Goal: Information Seeking & Learning: Learn about a topic

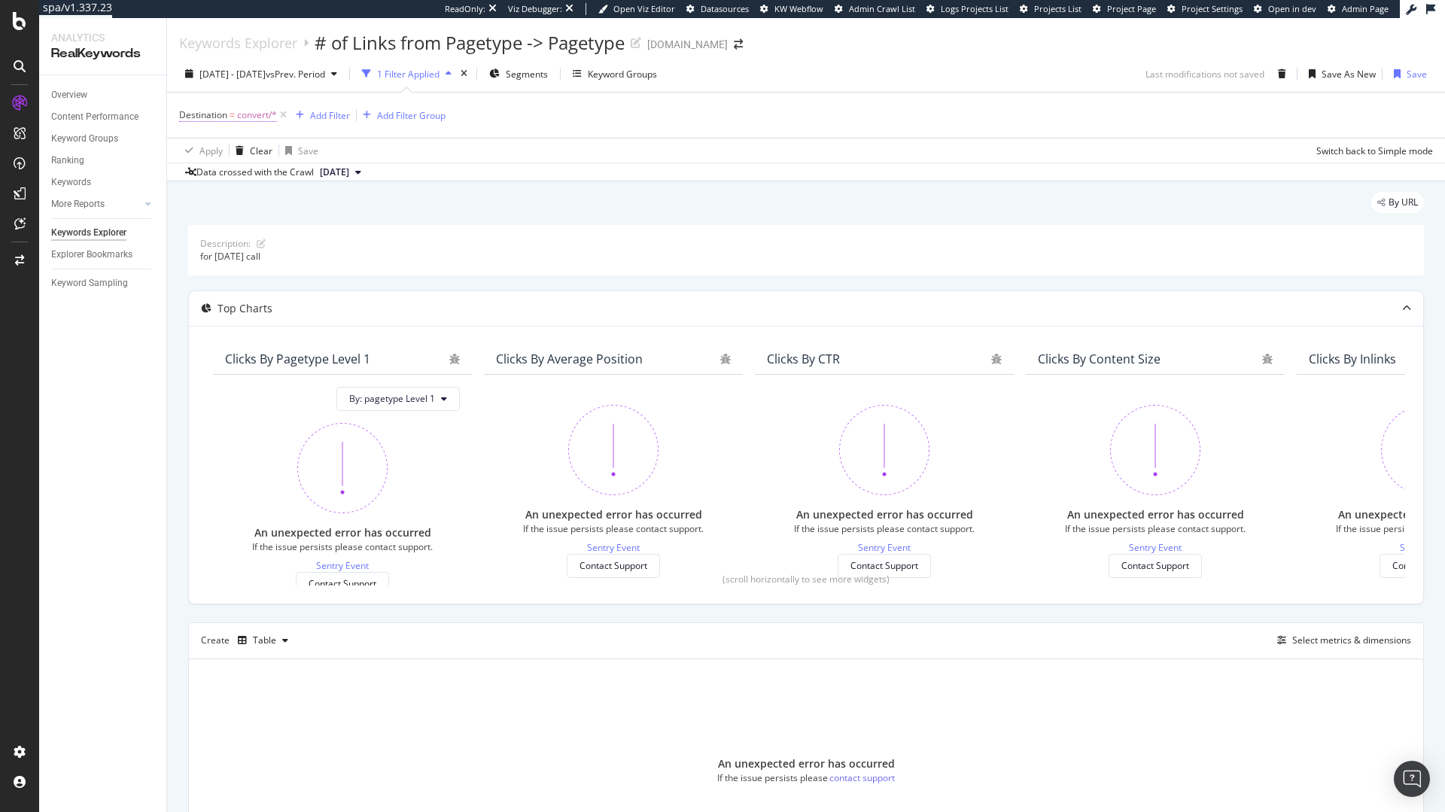
click at [243, 118] on span "convert/*" at bounding box center [257, 115] width 40 height 21
click at [235, 136] on div "(mandatory)" at bounding box center [207, 131] width 53 height 11
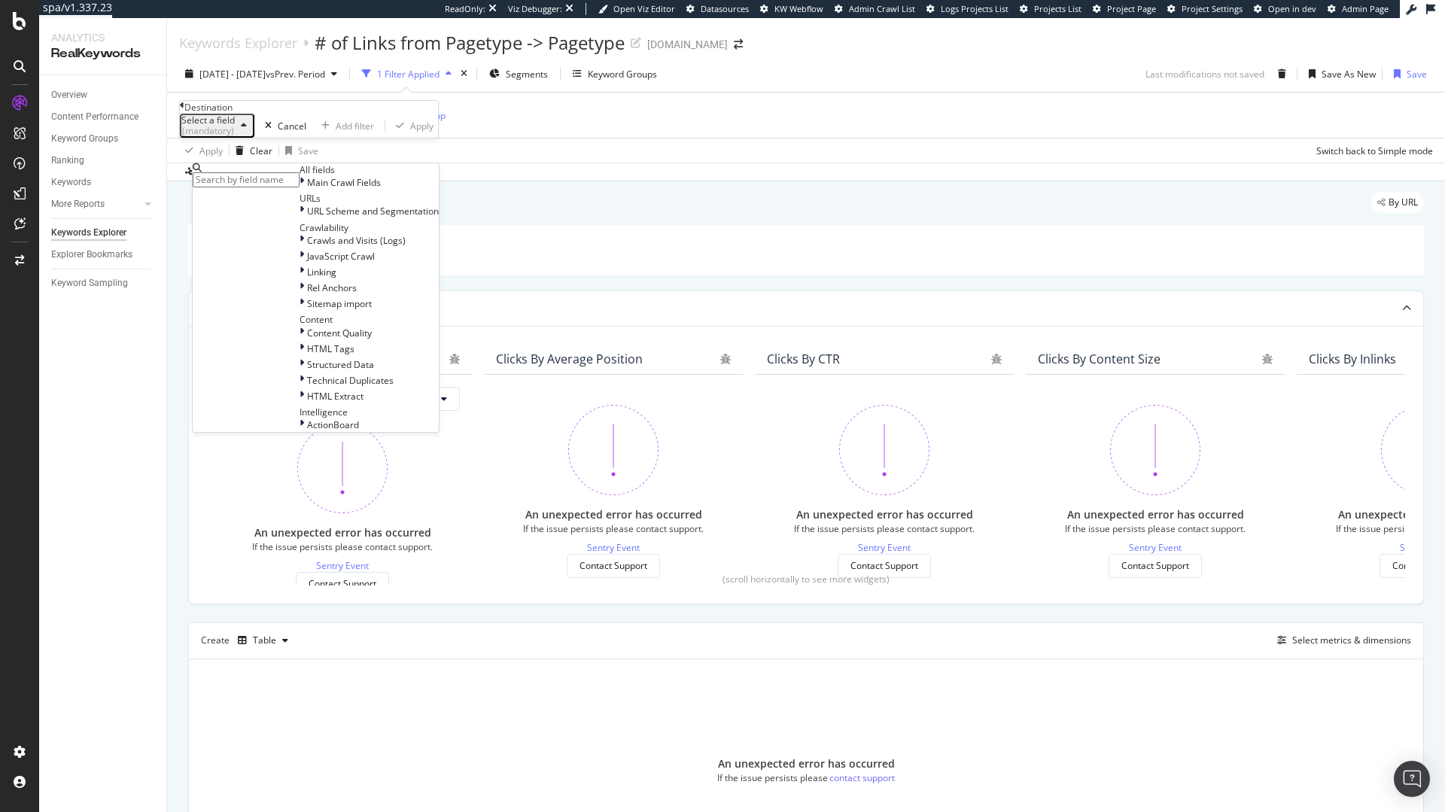
click at [256, 181] on input "text" at bounding box center [246, 179] width 107 height 15
type input "s"
type input "page"
click at [313, 208] on span "pagetype-FLAT" at bounding box center [344, 202] width 62 height 13
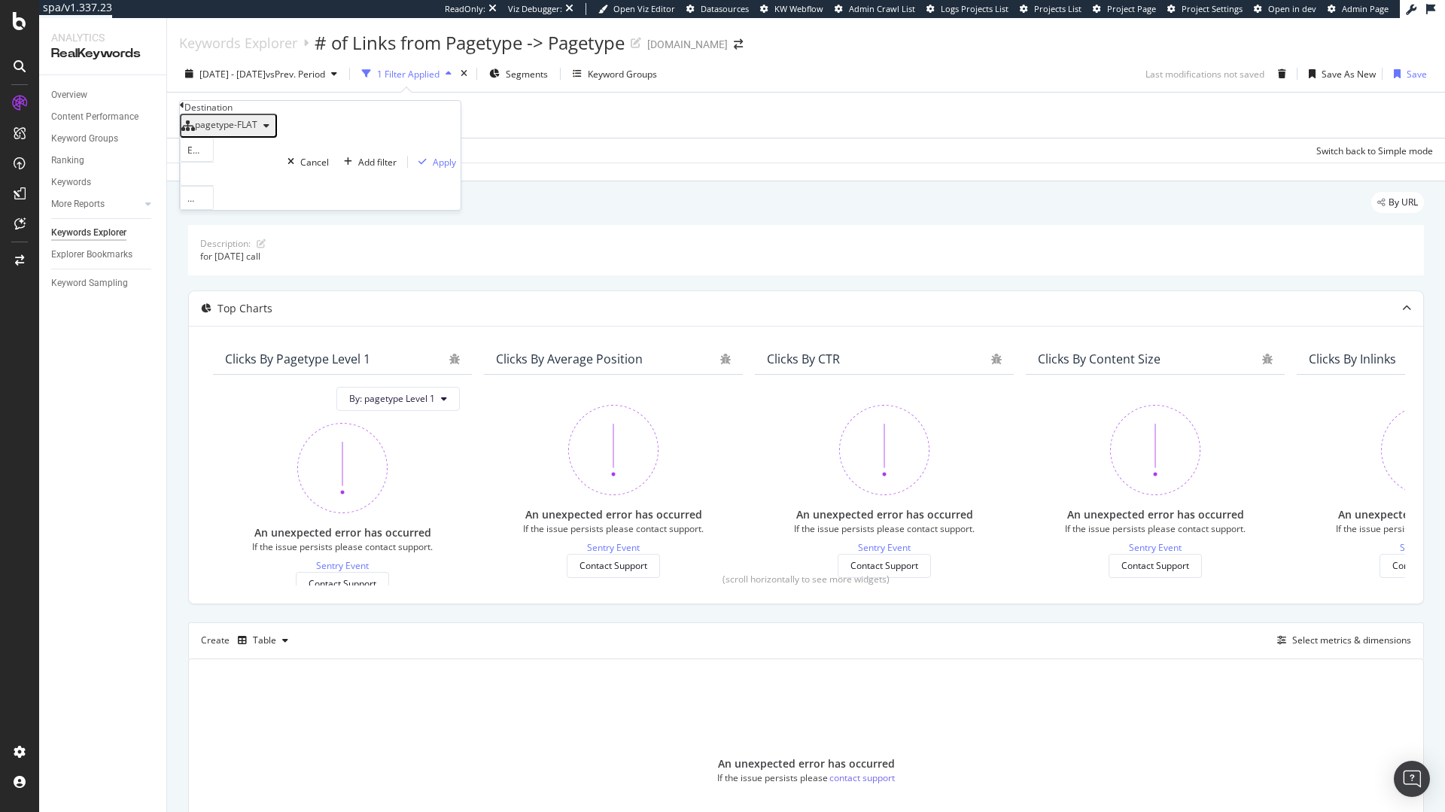
click at [214, 186] on div at bounding box center [197, 174] width 34 height 24
click at [213, 233] on div "convert 4,258 URLS" at bounding box center [197, 225] width 32 height 16
click at [433, 169] on div "Apply" at bounding box center [444, 162] width 23 height 13
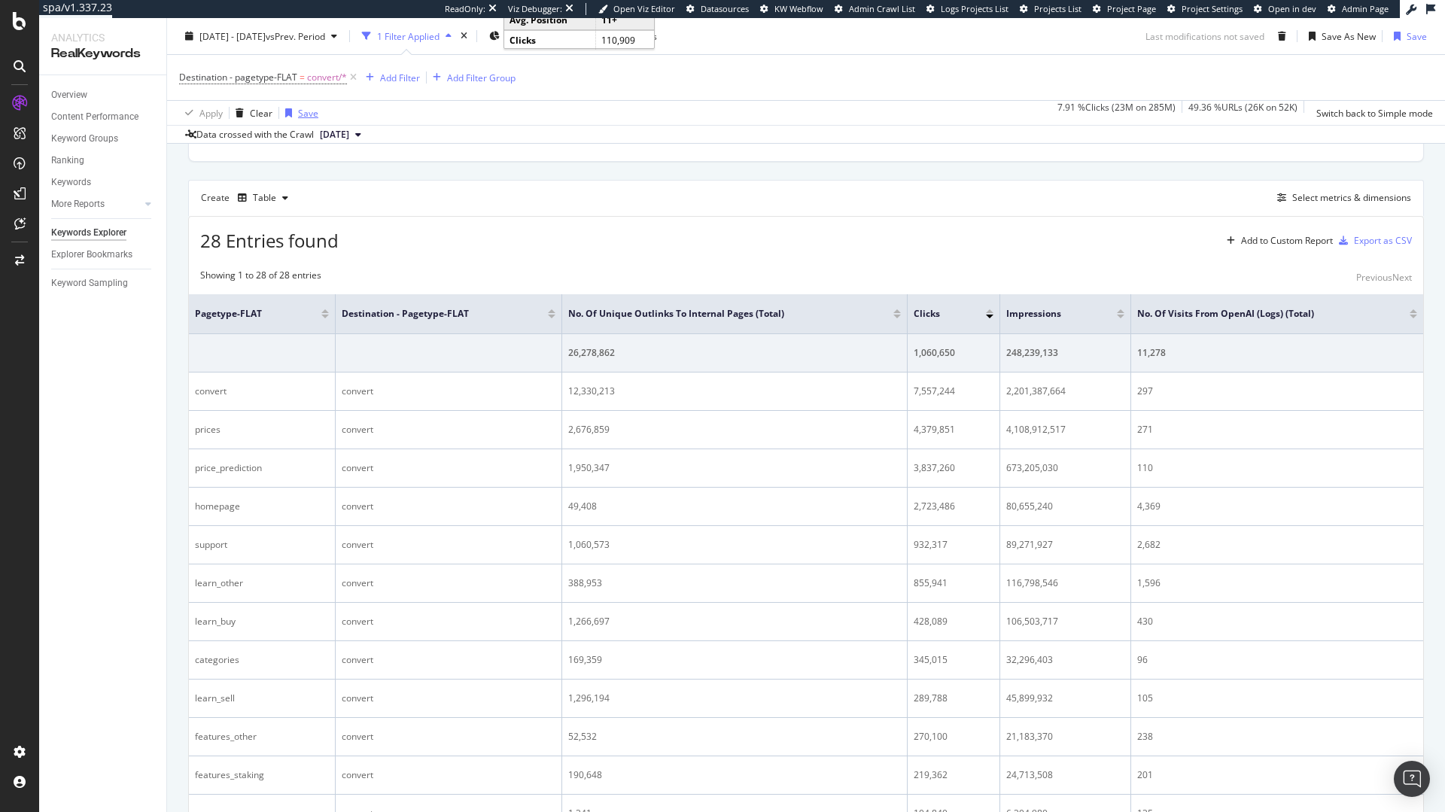
scroll to position [181, 0]
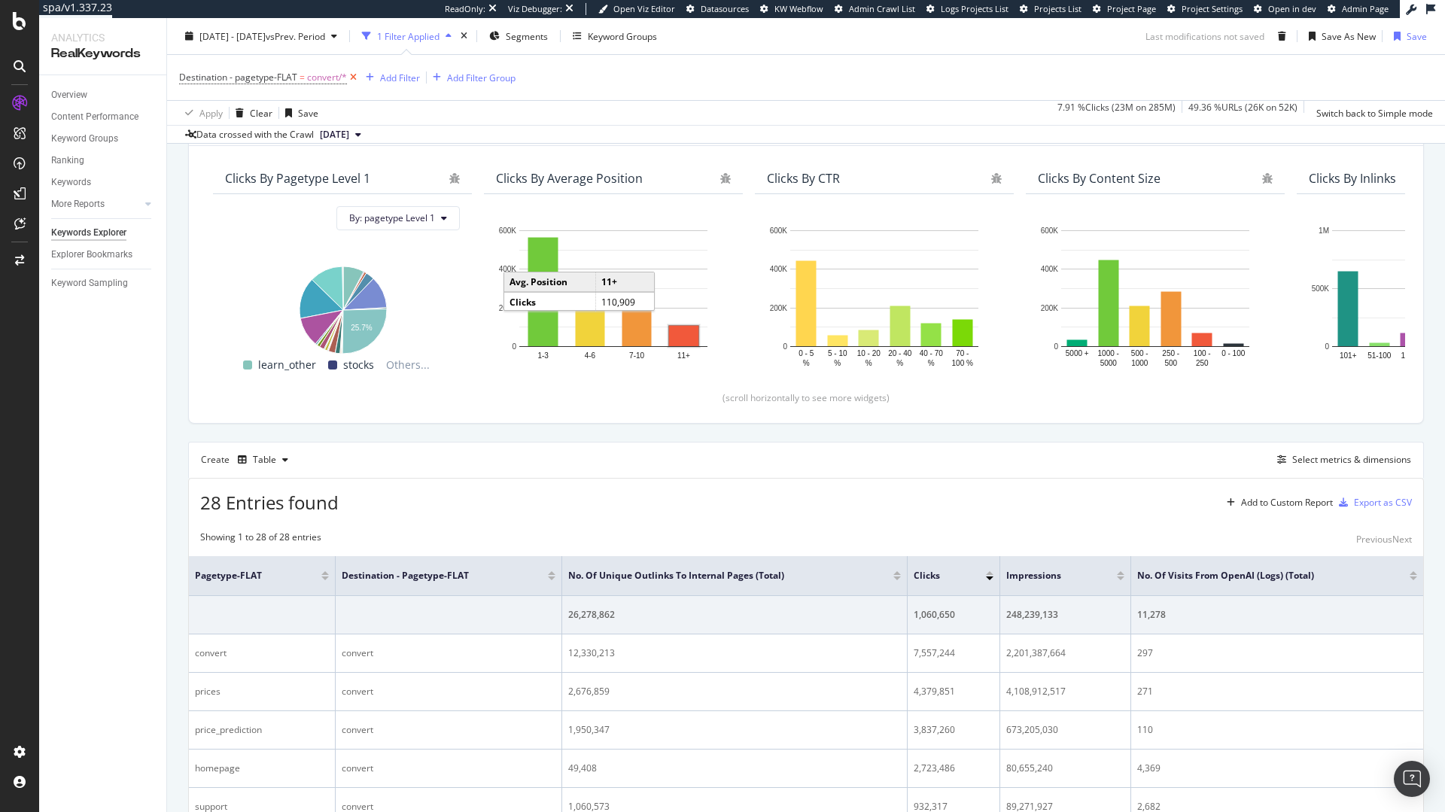
click at [353, 78] on icon at bounding box center [353, 77] width 13 height 15
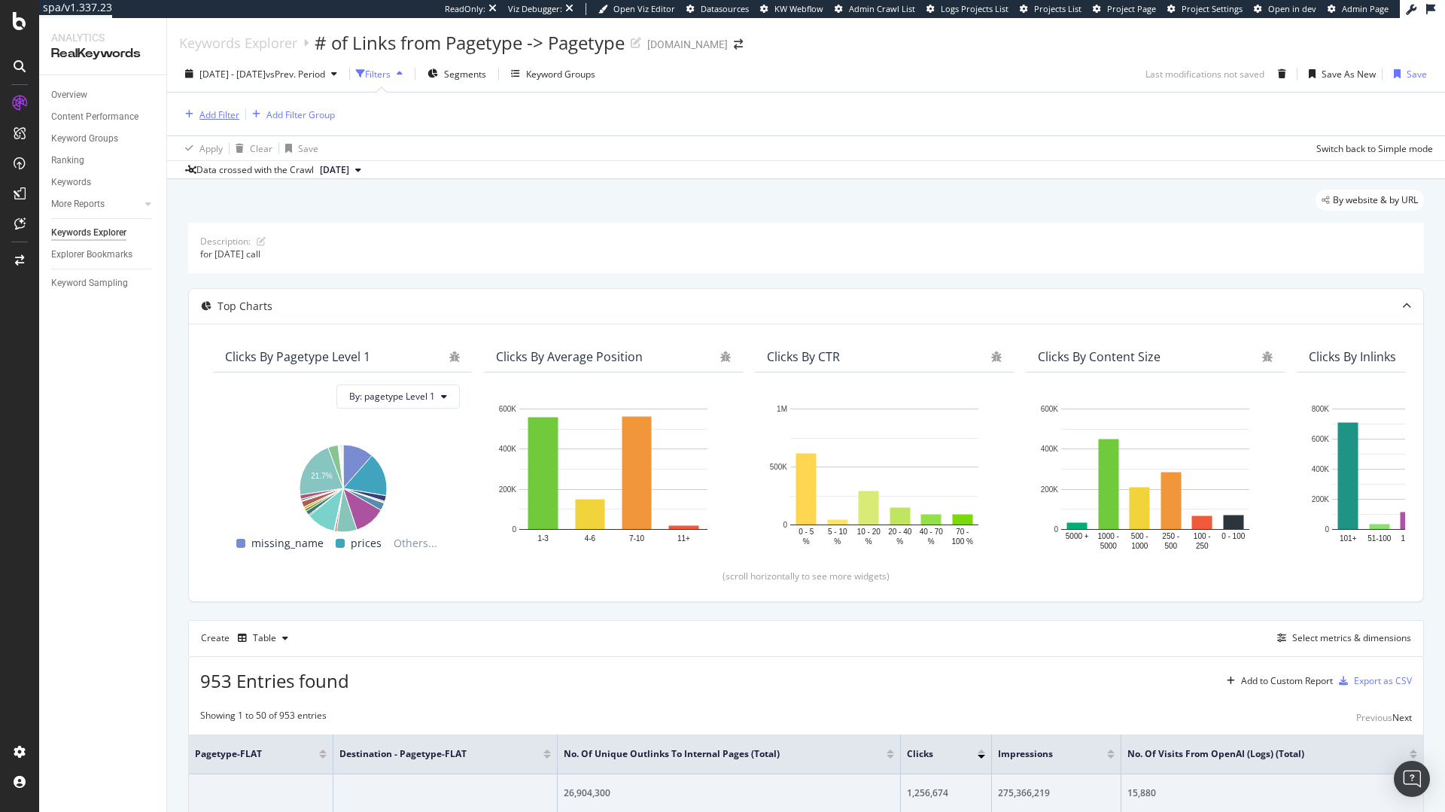
click at [209, 122] on div "Add Filter" at bounding box center [209, 114] width 60 height 17
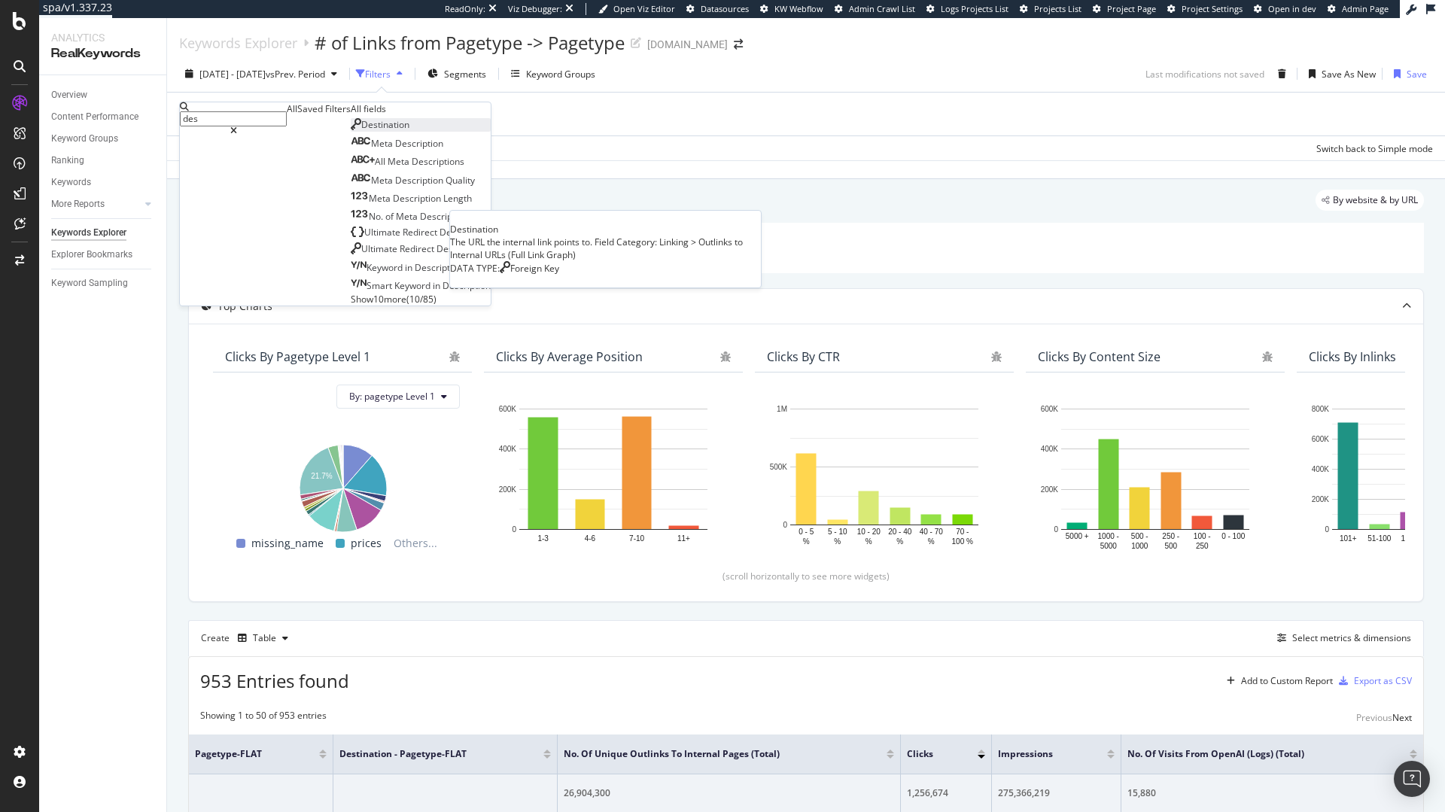
type input "des"
click at [361, 131] on span "Destination" at bounding box center [385, 124] width 48 height 13
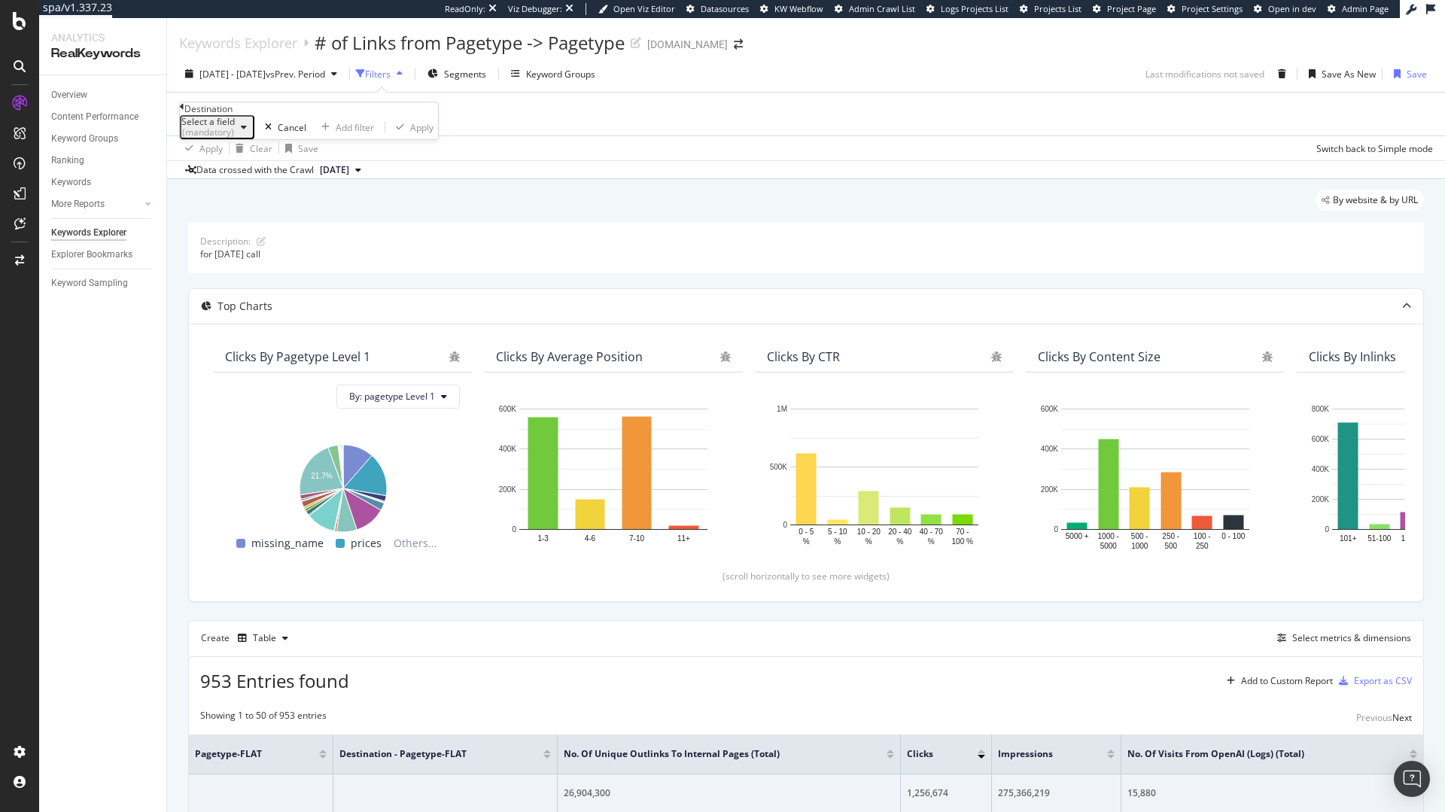
click at [229, 138] on div "Select a field (mandatory)" at bounding box center [207, 127] width 53 height 21
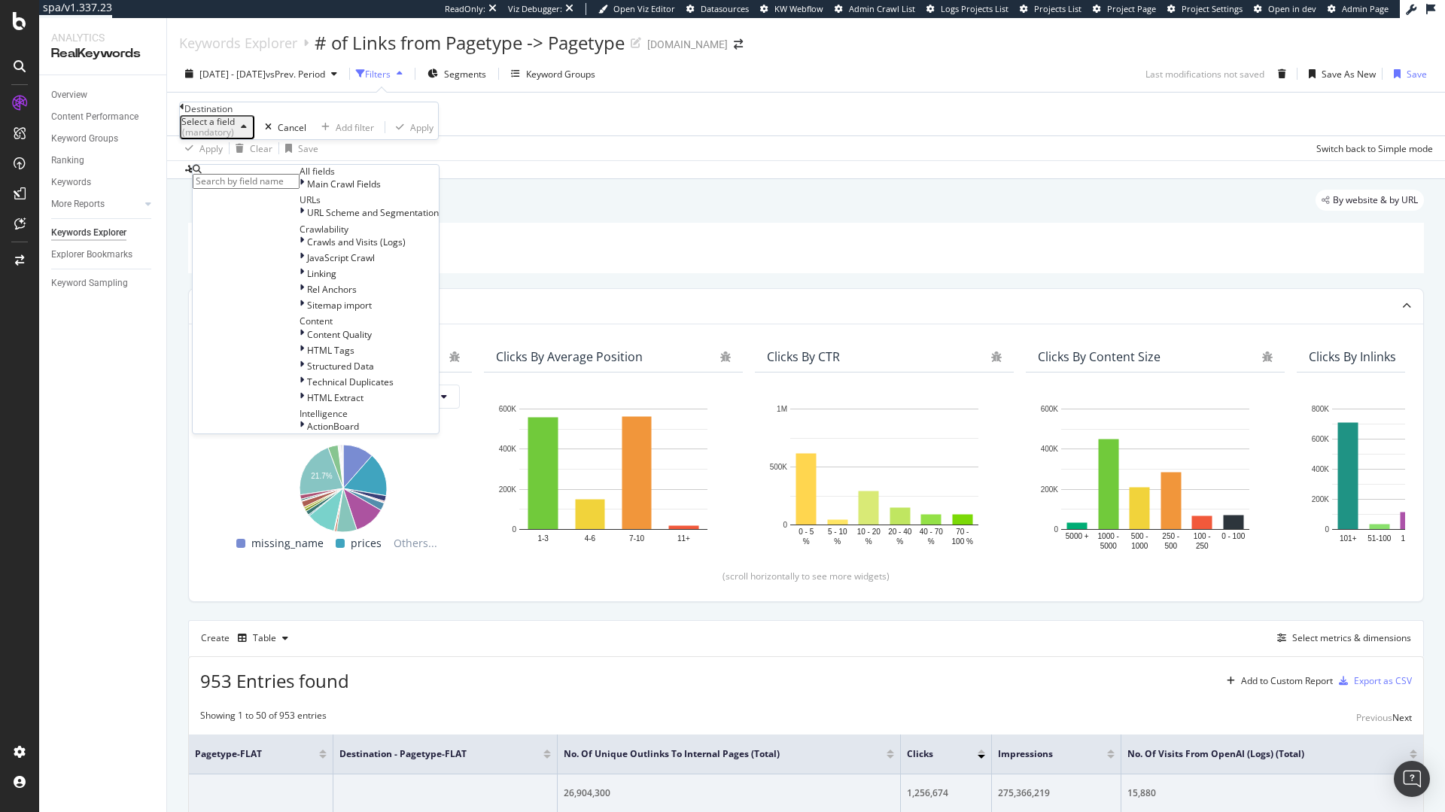
click at [229, 138] on div "Select a field (mandatory)" at bounding box center [207, 127] width 53 height 21
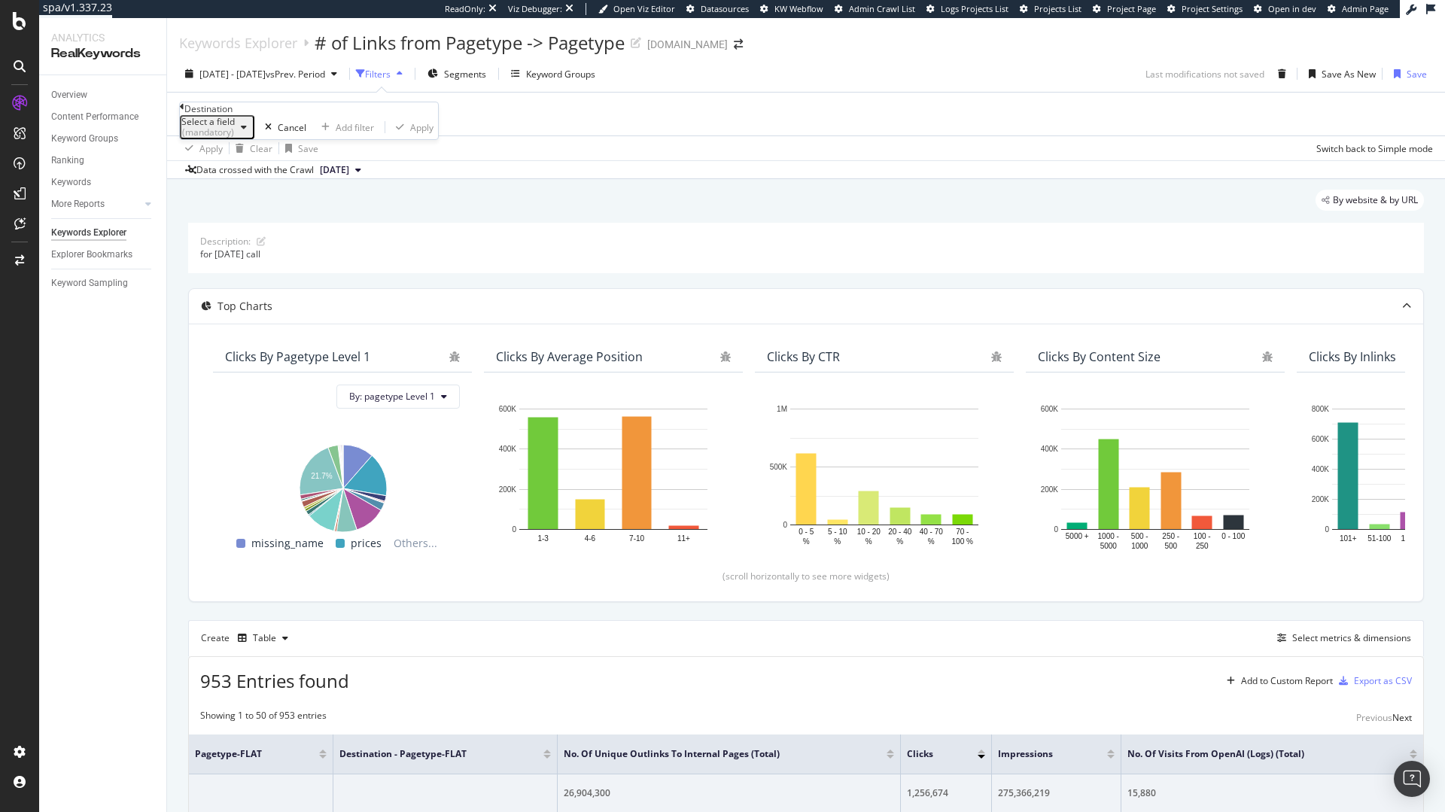
click at [242, 137] on div "Select a field (mandatory)" at bounding box center [216, 127] width 71 height 20
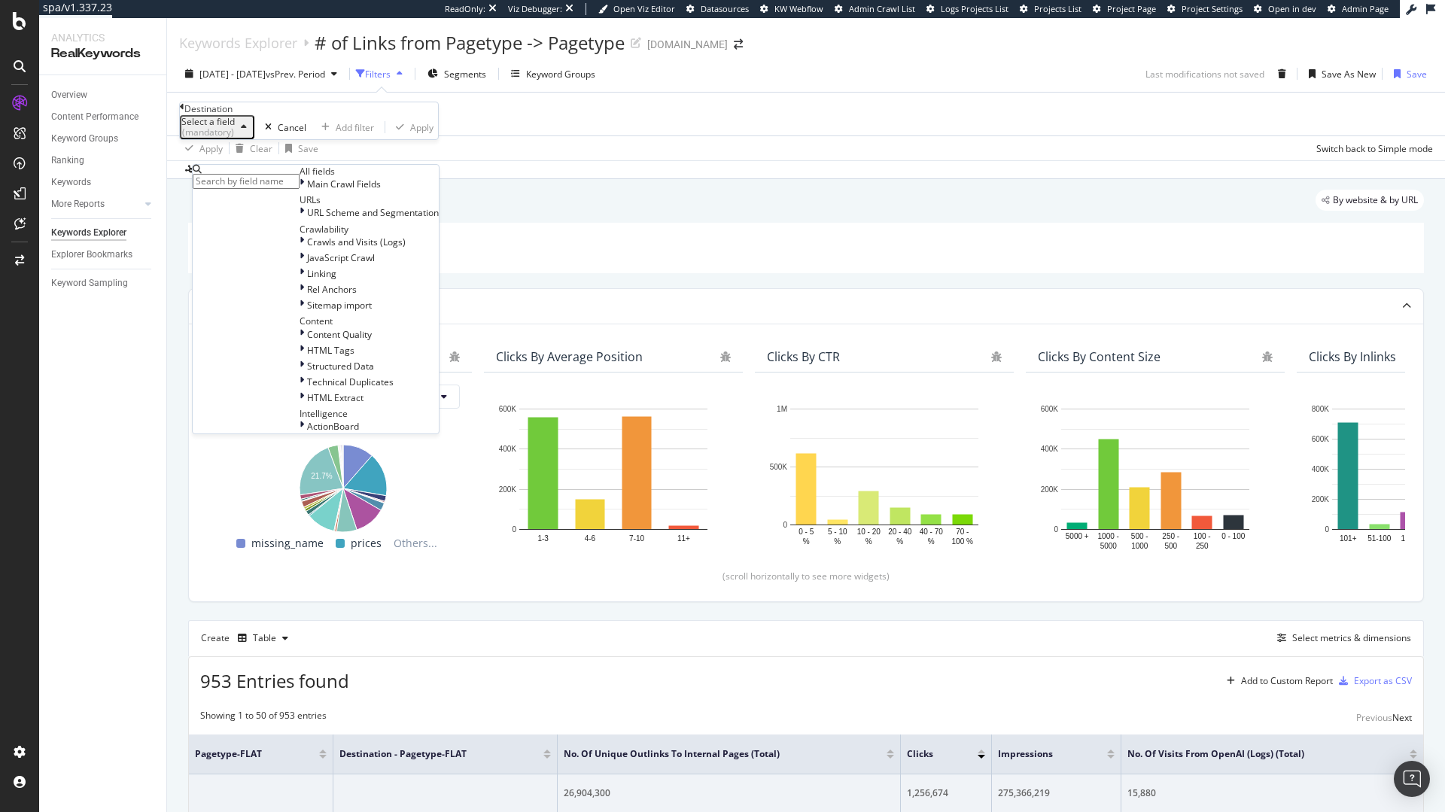
click at [601, 175] on div "Data crossed with the Crawl 2025 Sep. 1st" at bounding box center [806, 169] width 1278 height 18
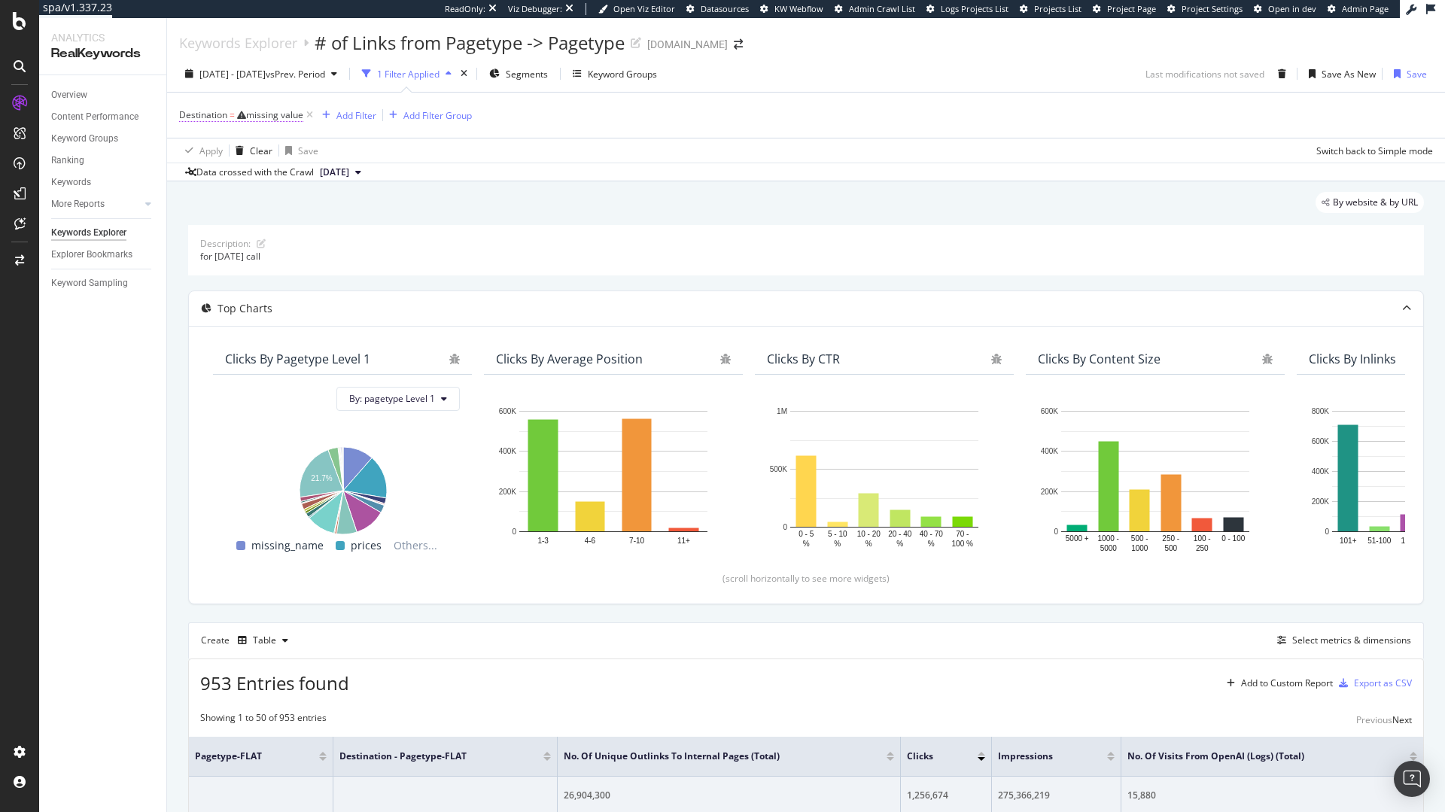
click at [287, 109] on div "missing value" at bounding box center [274, 114] width 57 height 13
click at [235, 136] on div "(mandatory)" at bounding box center [207, 131] width 53 height 11
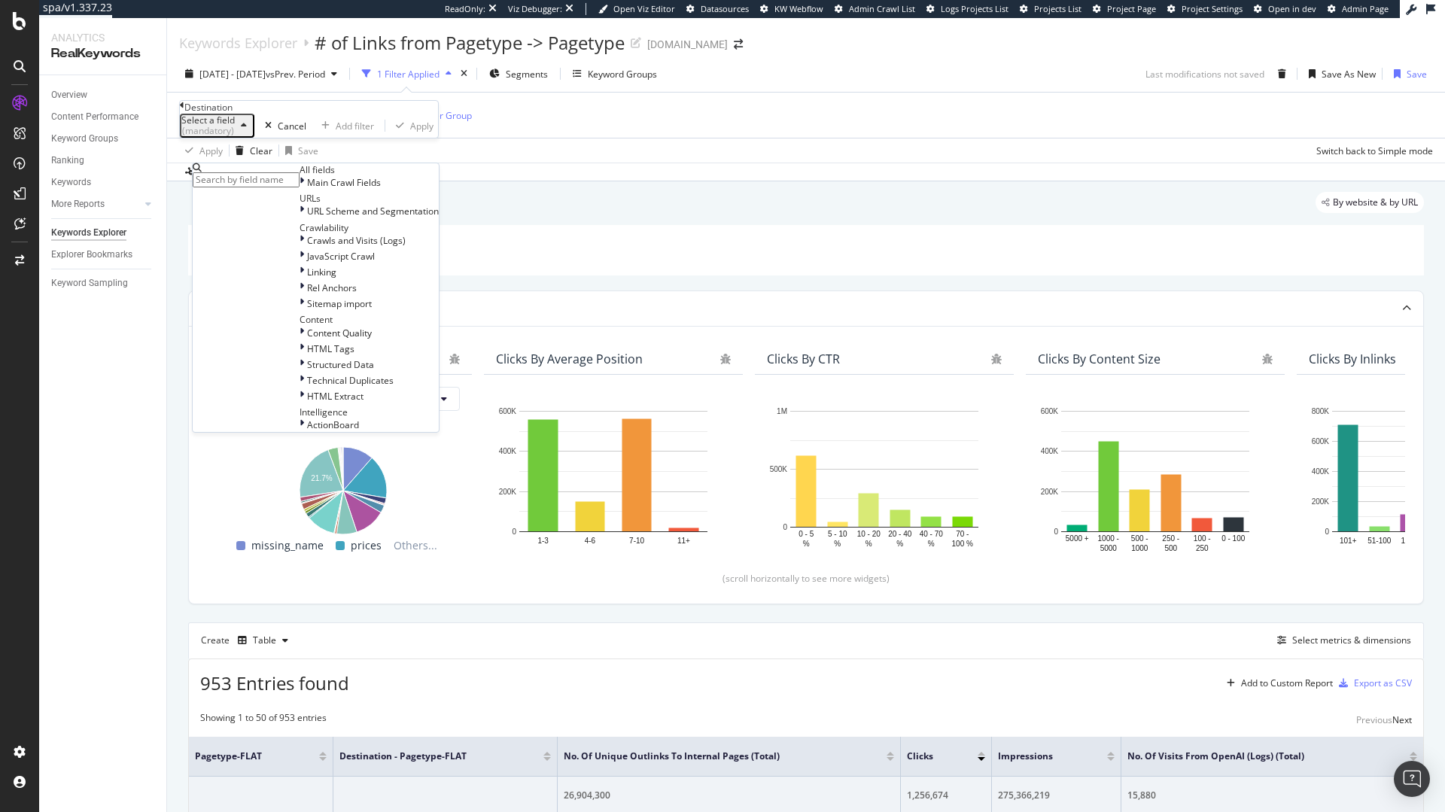
click at [529, 203] on div "By website & by URL" at bounding box center [806, 208] width 1236 height 33
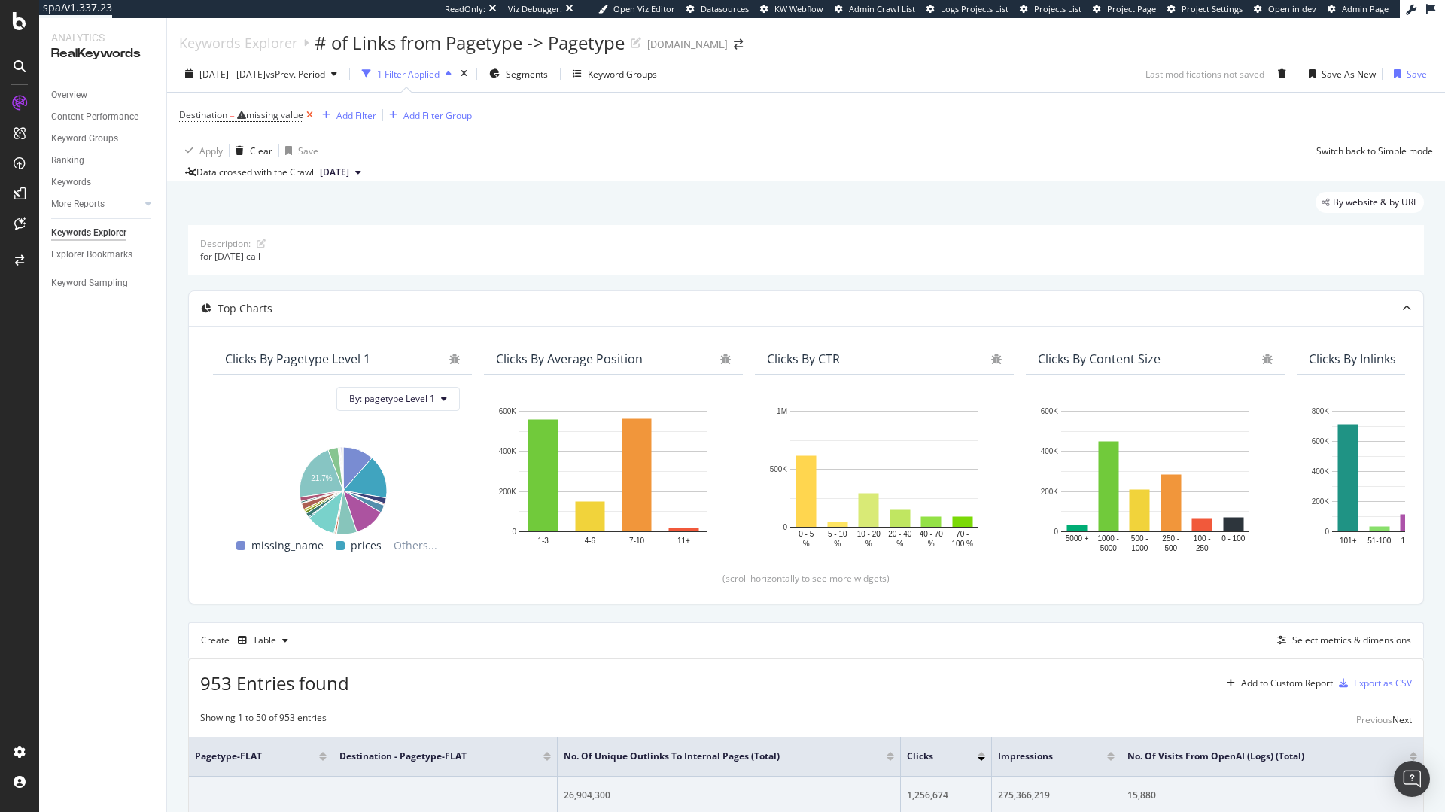
click at [315, 111] on icon at bounding box center [309, 115] width 13 height 15
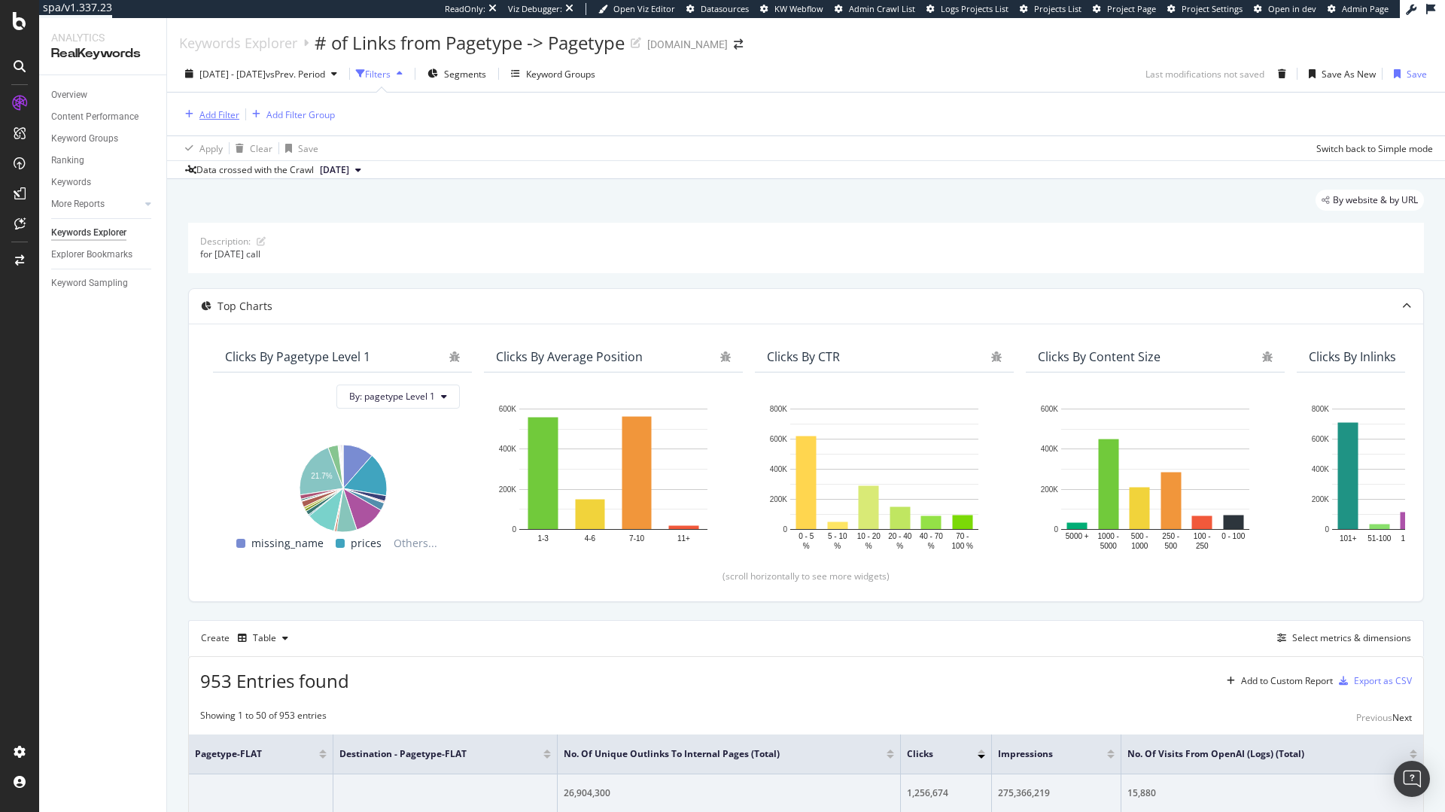
click at [224, 111] on div "Add Filter" at bounding box center [219, 114] width 40 height 13
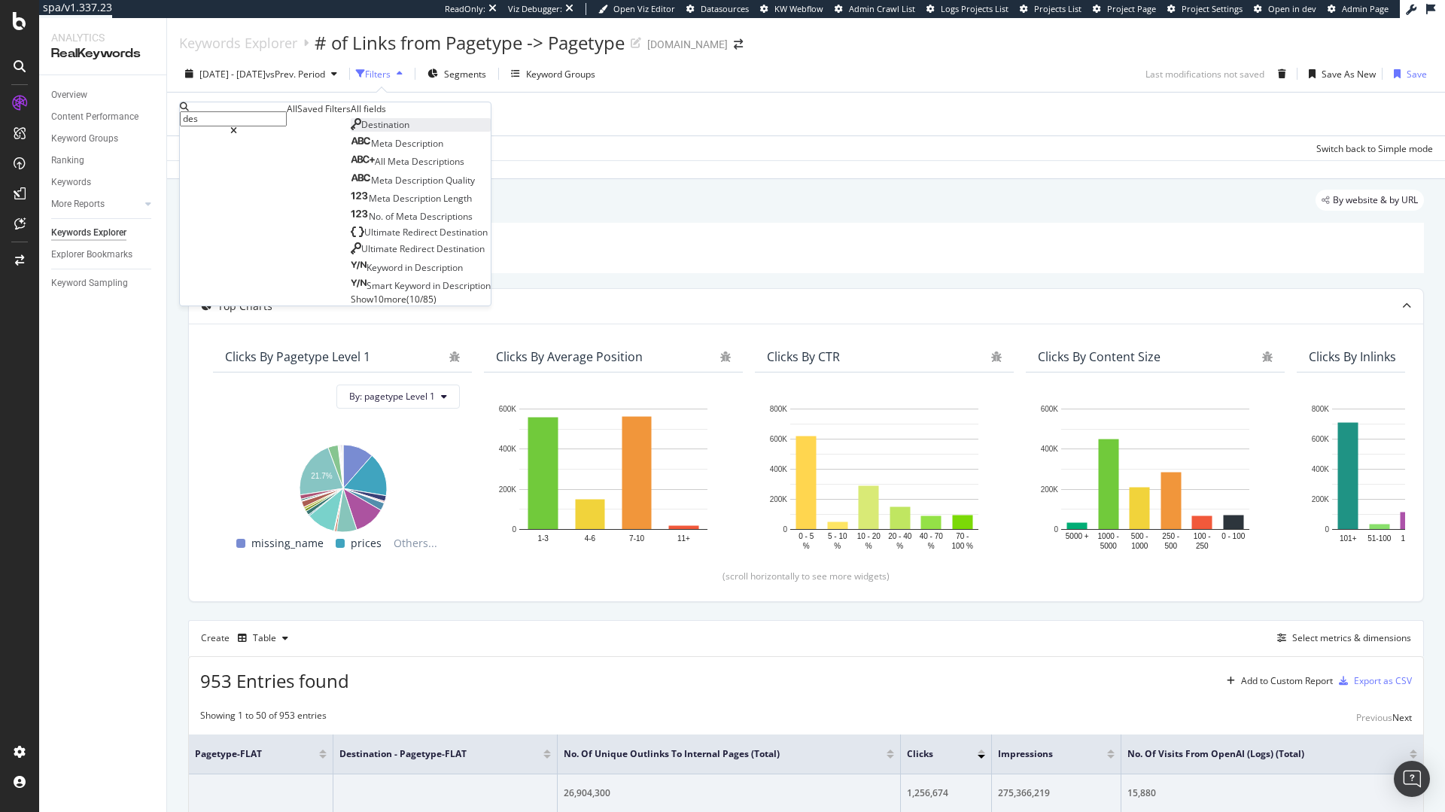
click at [361, 131] on span "Destination" at bounding box center [385, 124] width 48 height 13
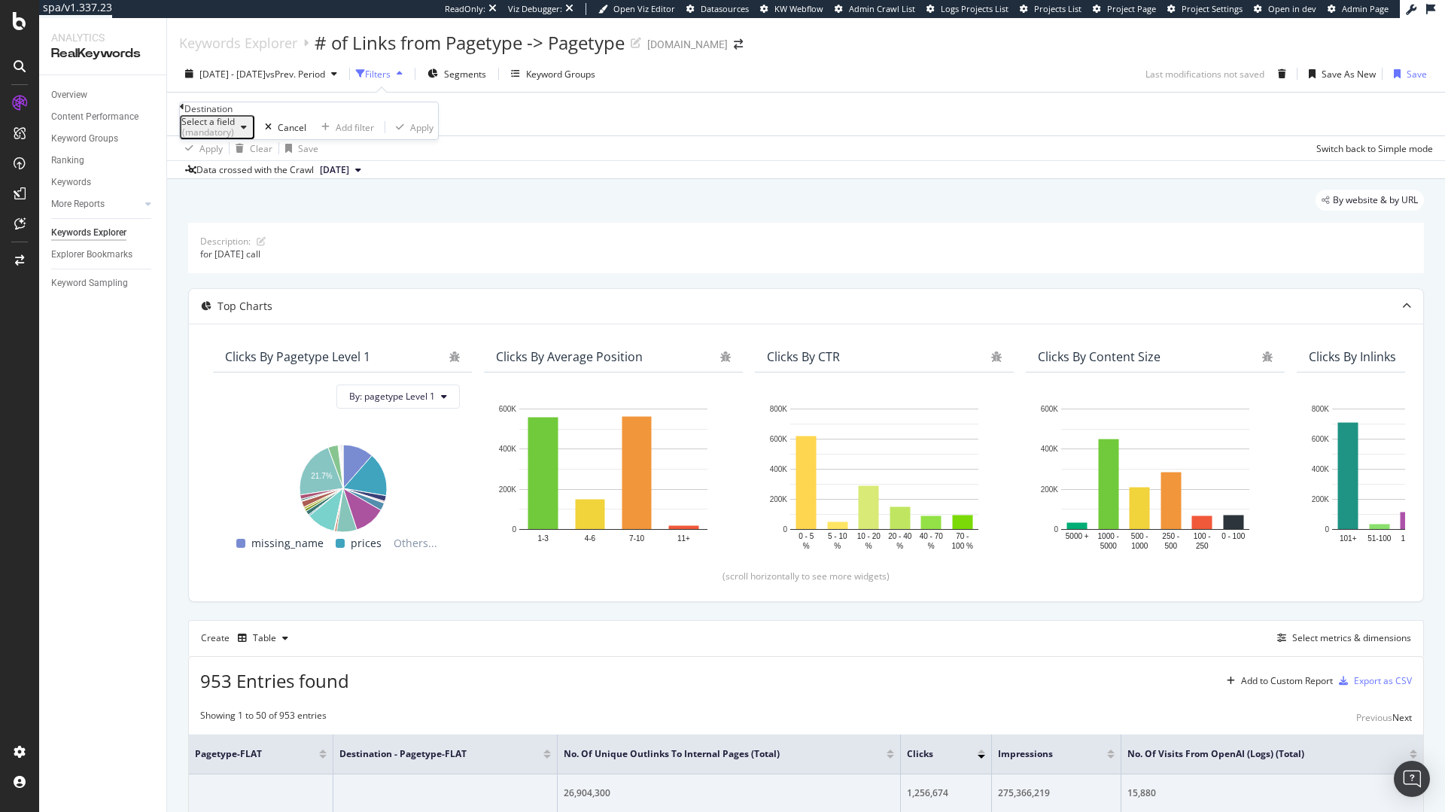
click at [235, 138] on div "(mandatory)" at bounding box center [207, 132] width 53 height 11
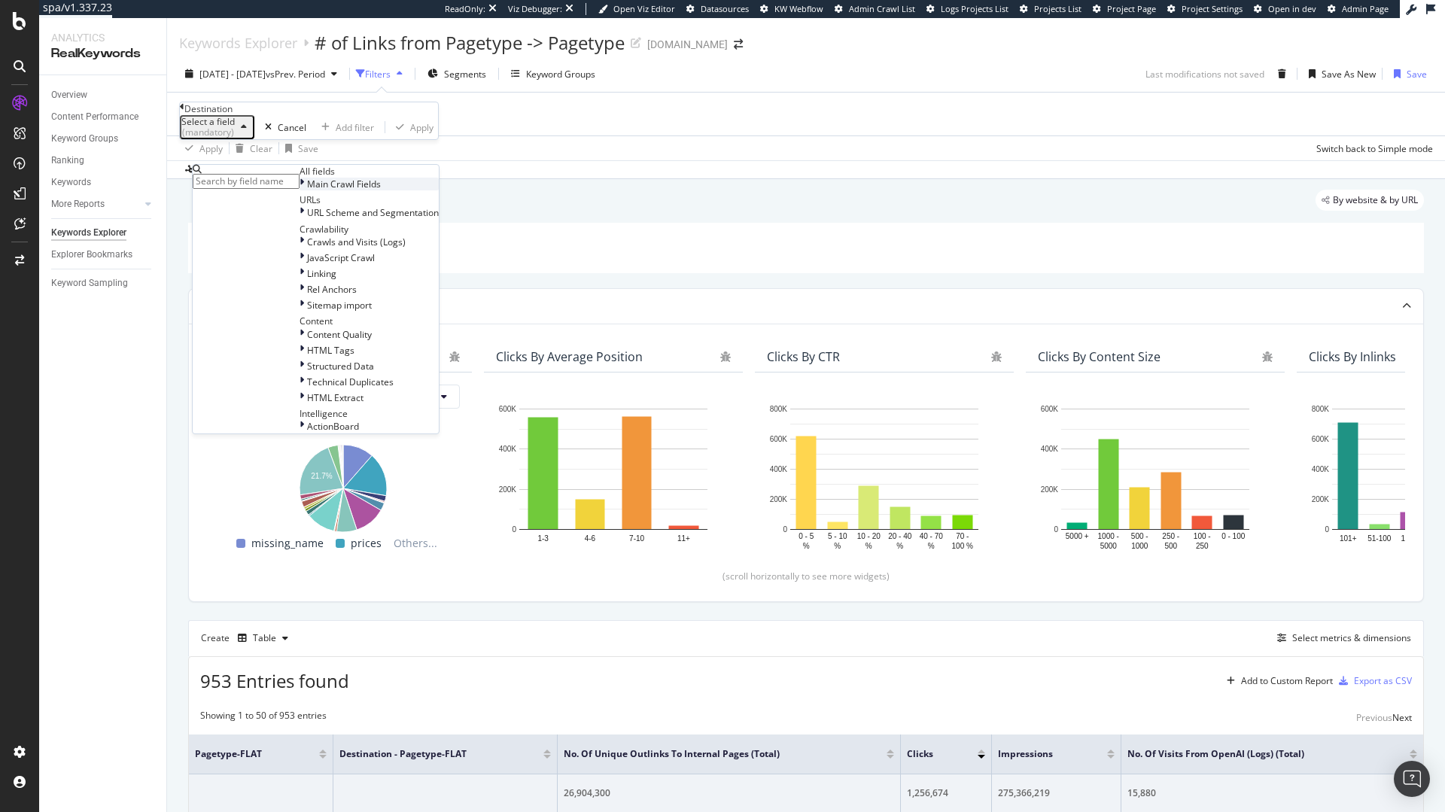
click at [307, 190] on span "Main Crawl Fields" at bounding box center [344, 184] width 74 height 13
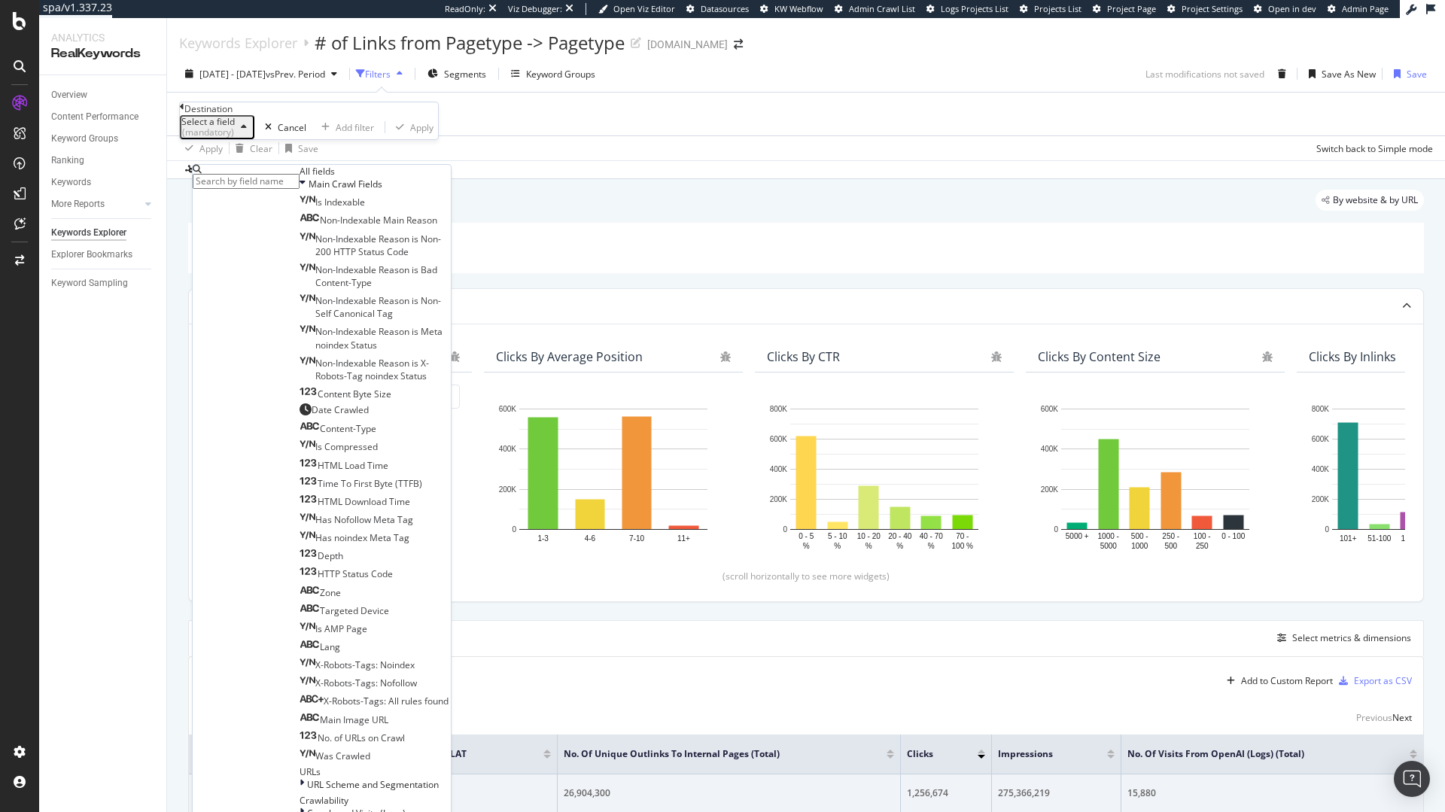
click at [243, 185] on input "text" at bounding box center [246, 181] width 107 height 15
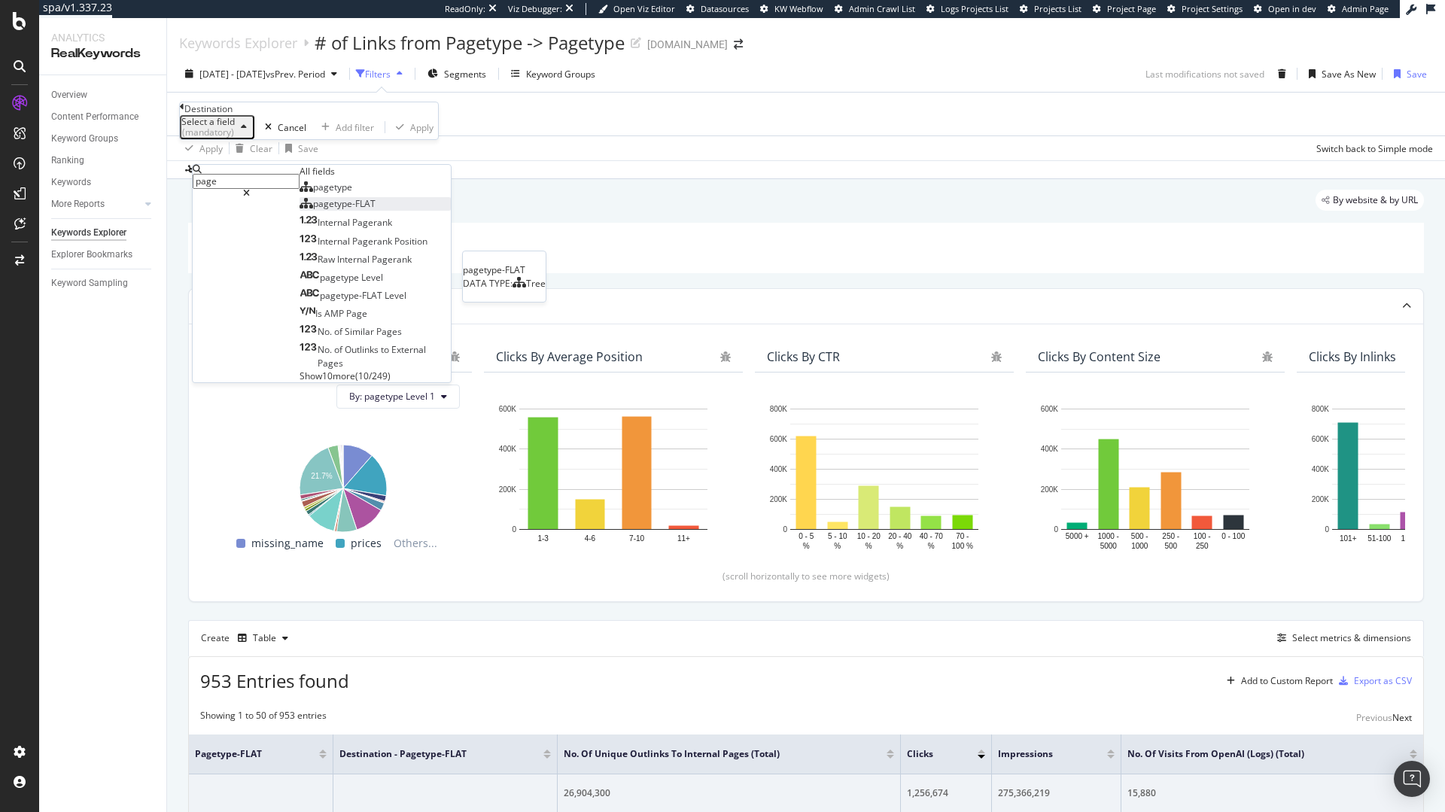
type input "page"
click at [313, 210] on span "pagetype-FLAT" at bounding box center [344, 203] width 62 height 13
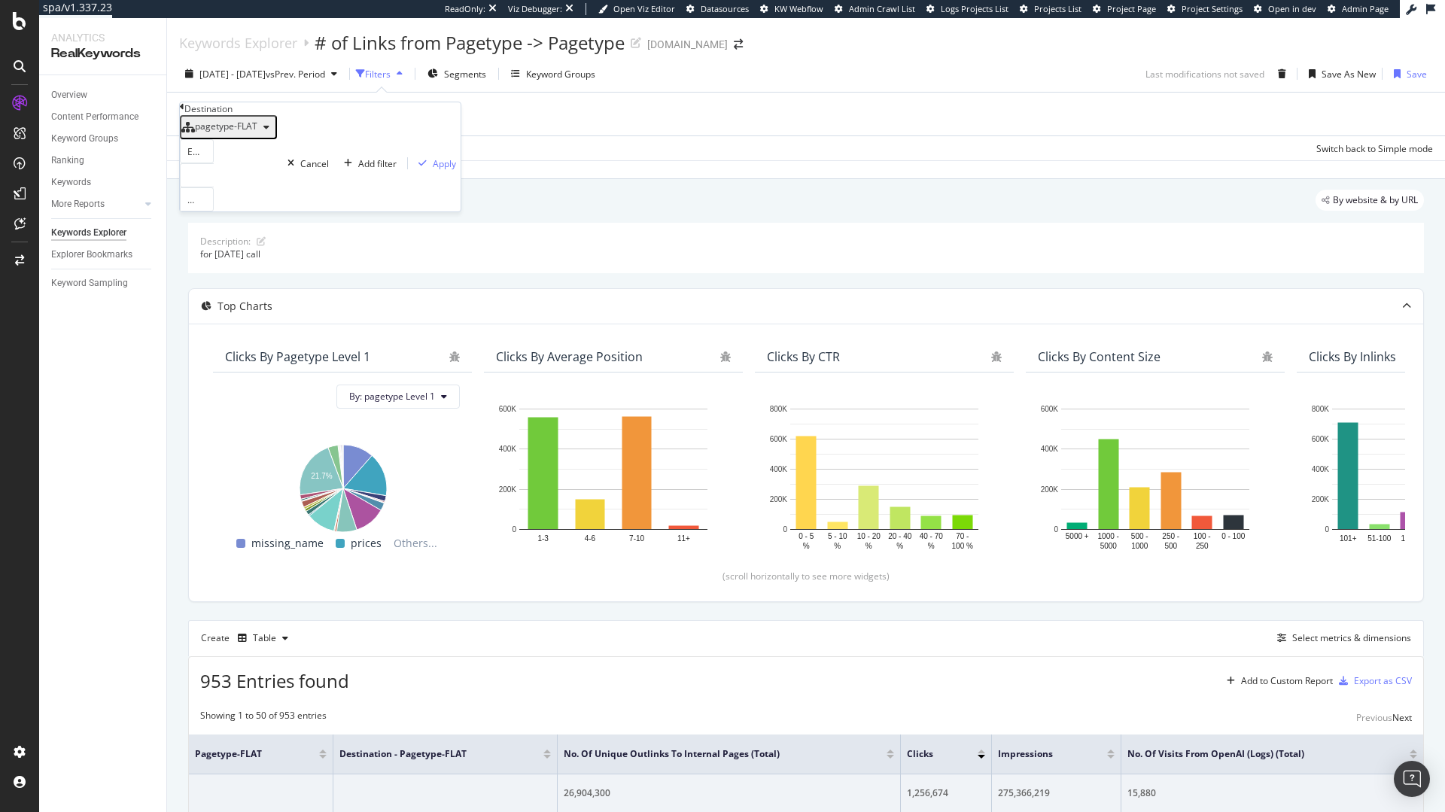
click at [214, 187] on div at bounding box center [197, 175] width 34 height 24
click at [255, 233] on span "4,258 URLS" at bounding box center [251, 226] width 51 height 13
click at [412, 170] on div "Apply" at bounding box center [434, 163] width 44 height 13
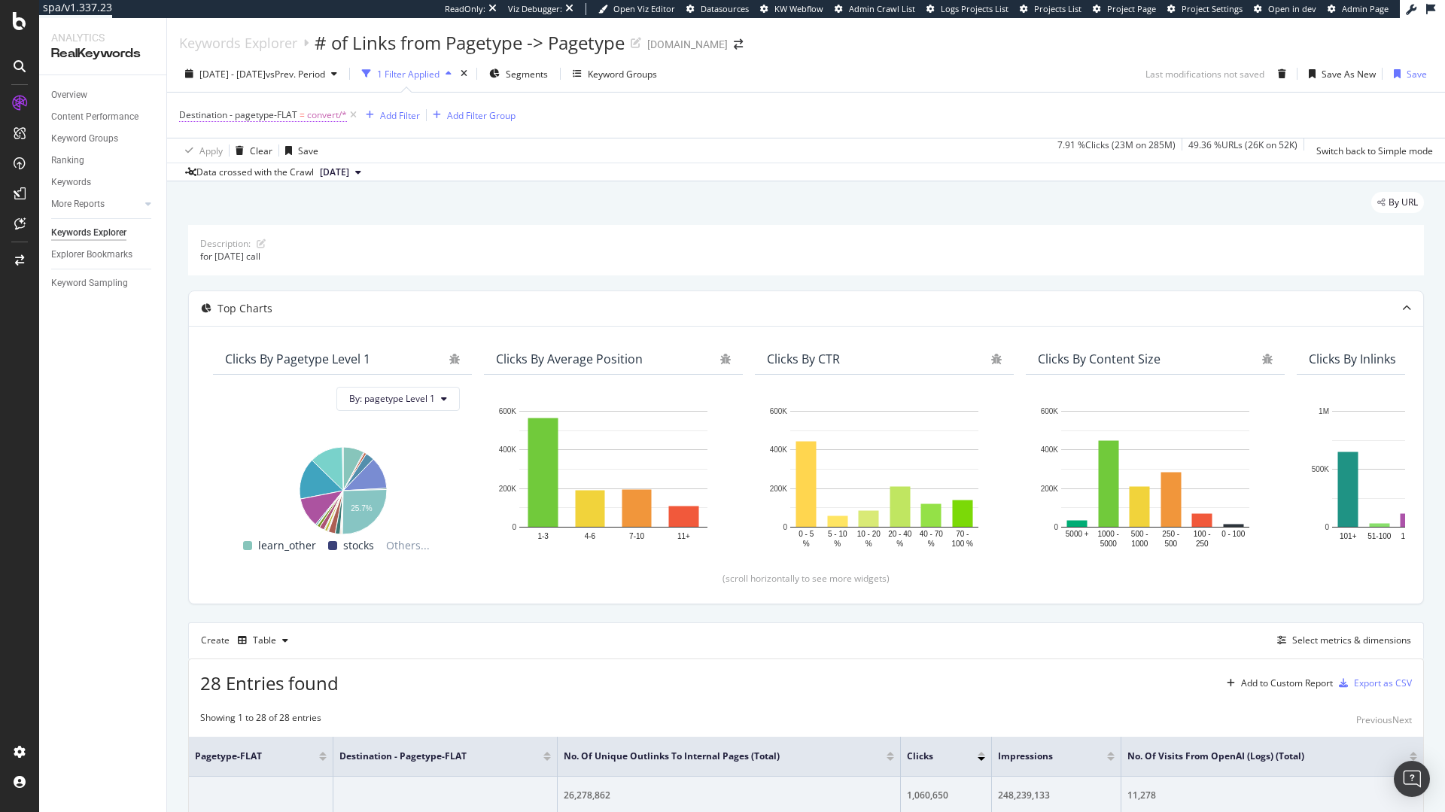
click at [294, 117] on span "Destination - pagetype-FLAT" at bounding box center [238, 114] width 118 height 13
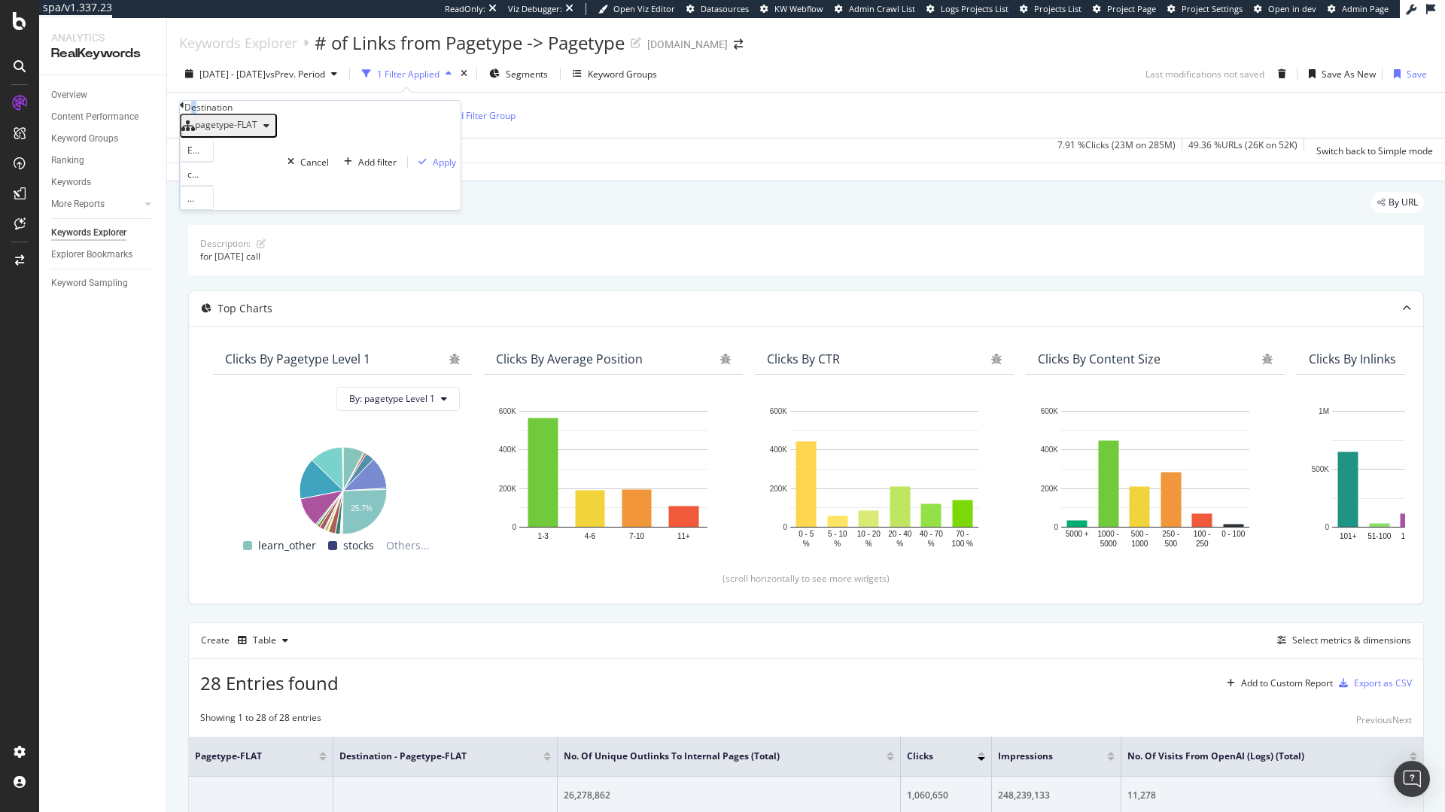
click at [205, 114] on div "Destination" at bounding box center [208, 107] width 48 height 13
click at [184, 110] on icon at bounding box center [182, 105] width 5 height 9
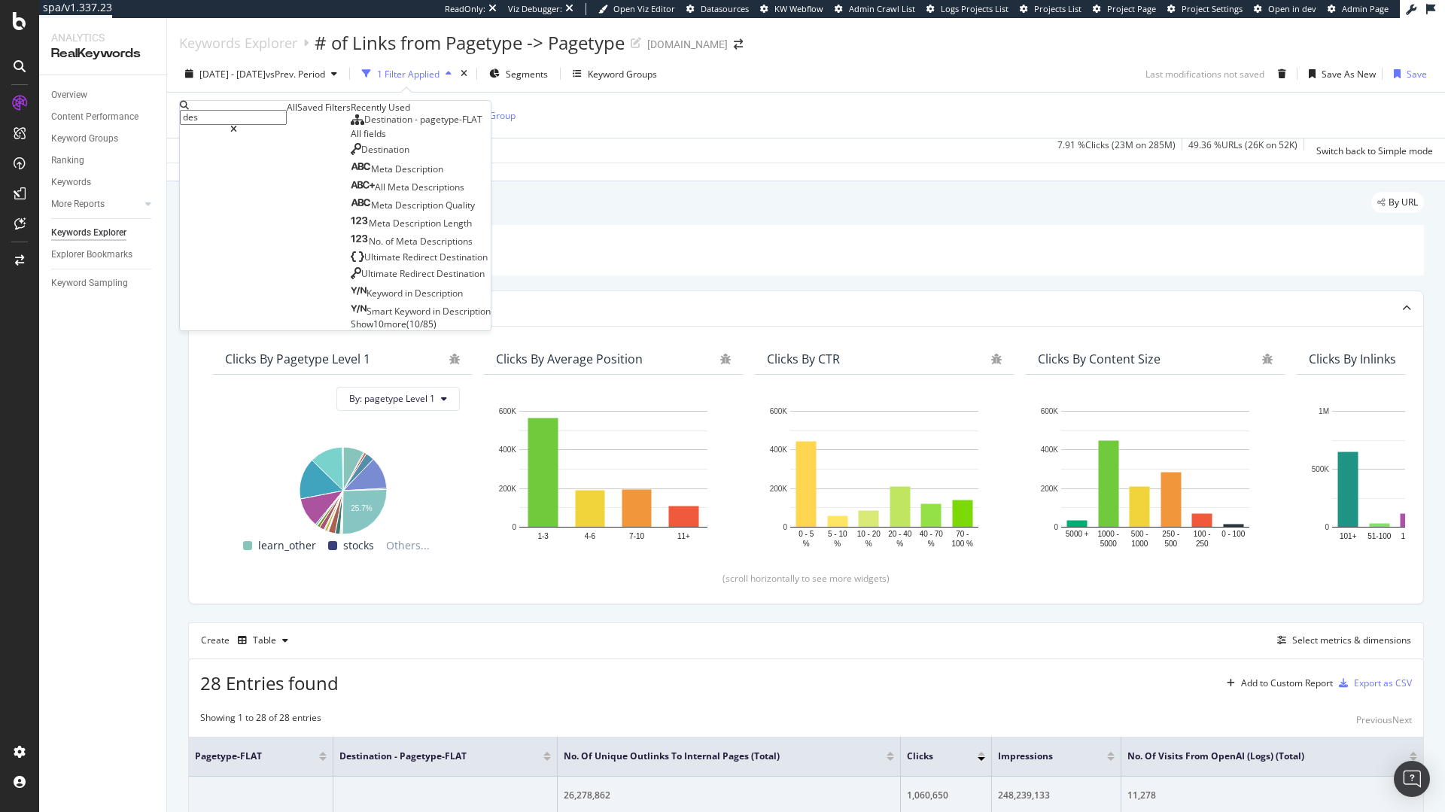
click at [351, 274] on div "Destination Meta Description All Meta Descriptions Meta Description Quality Met…" at bounding box center [421, 236] width 140 height 187
click at [361, 156] on span "Destination" at bounding box center [385, 149] width 48 height 13
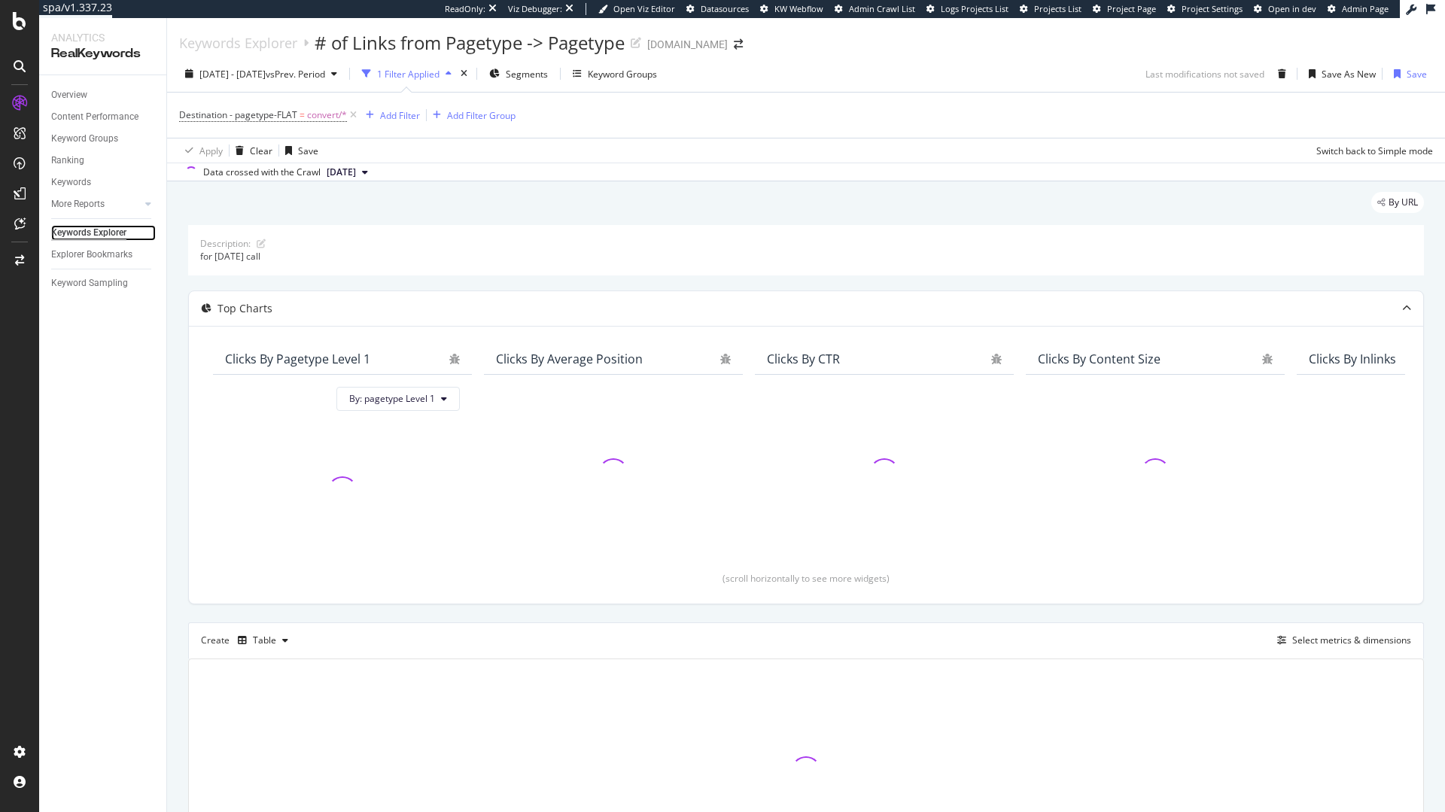
click at [101, 234] on div "Keywords Explorer" at bounding box center [88, 233] width 75 height 16
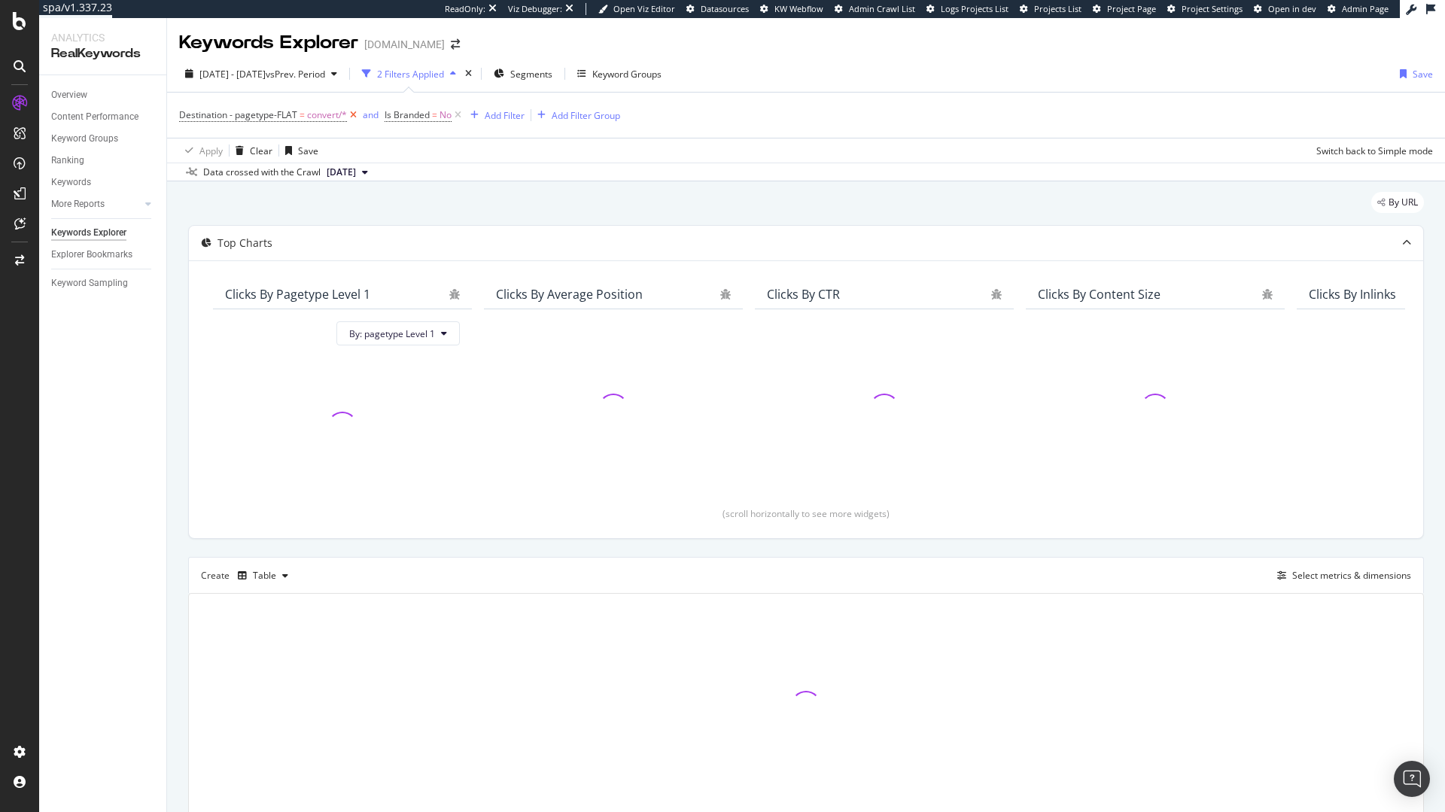
click at [356, 120] on icon at bounding box center [353, 115] width 13 height 15
click at [248, 112] on icon at bounding box center [252, 115] width 13 height 15
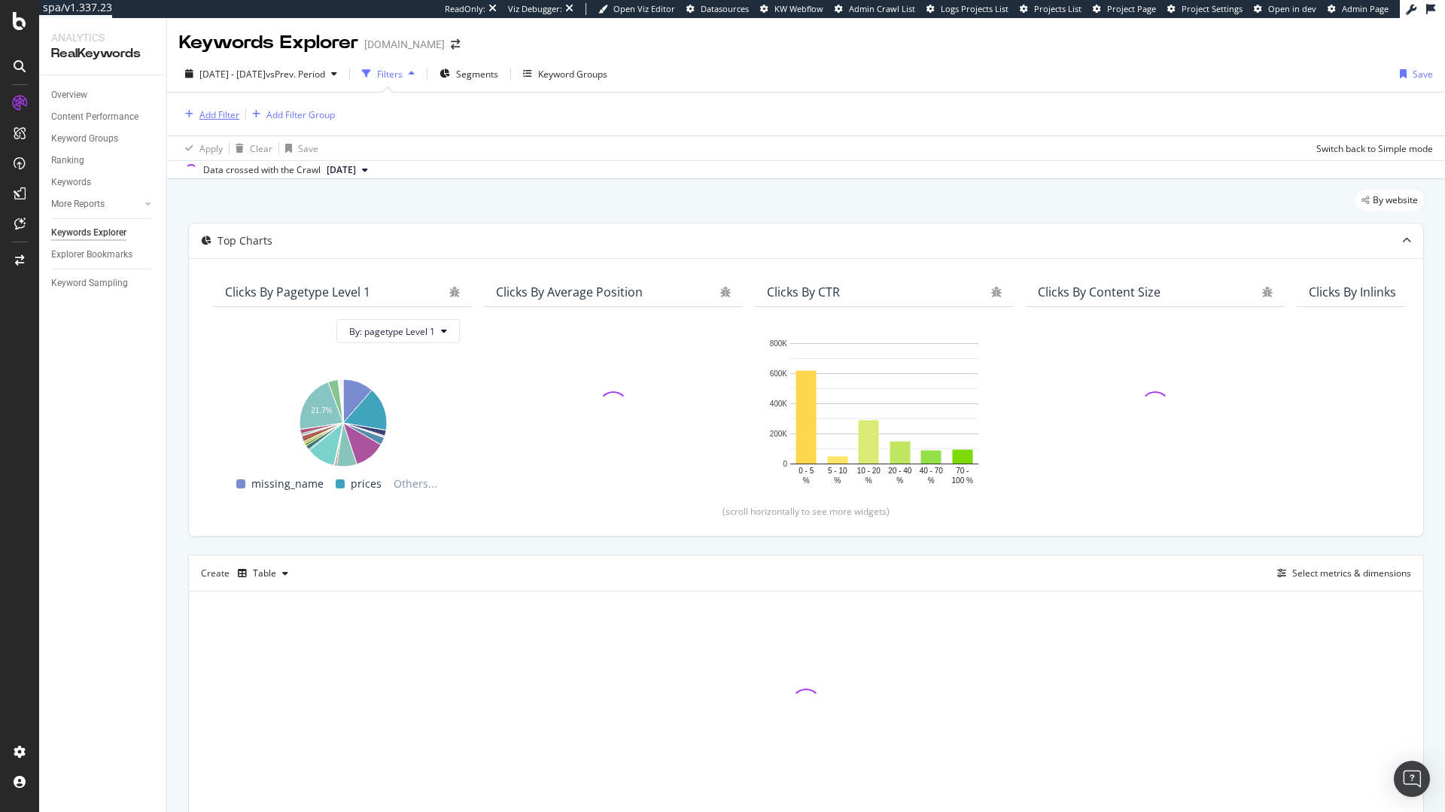
click at [230, 117] on div "Add Filter" at bounding box center [219, 114] width 40 height 13
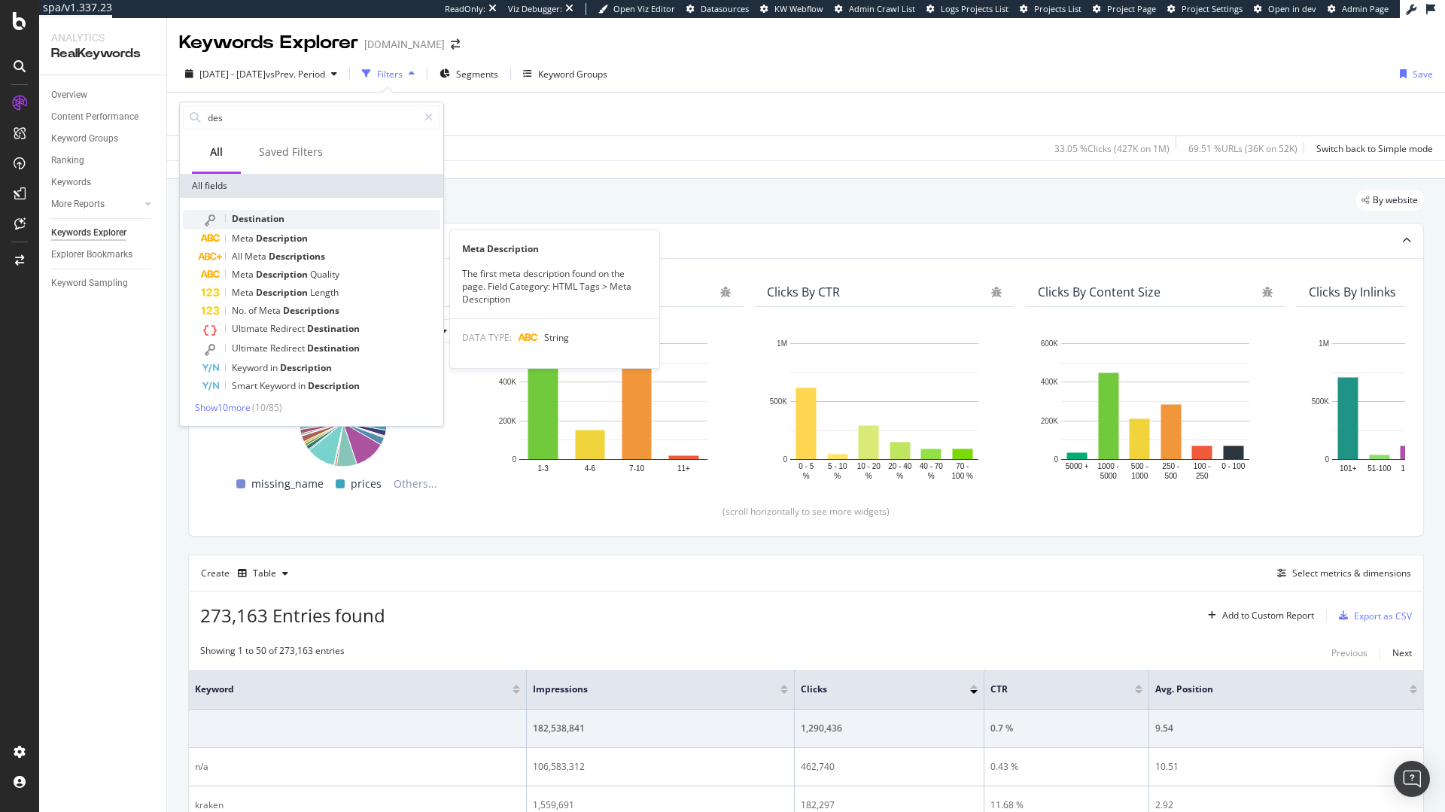
type input "des"
click at [287, 223] on div "Destination" at bounding box center [320, 220] width 239 height 20
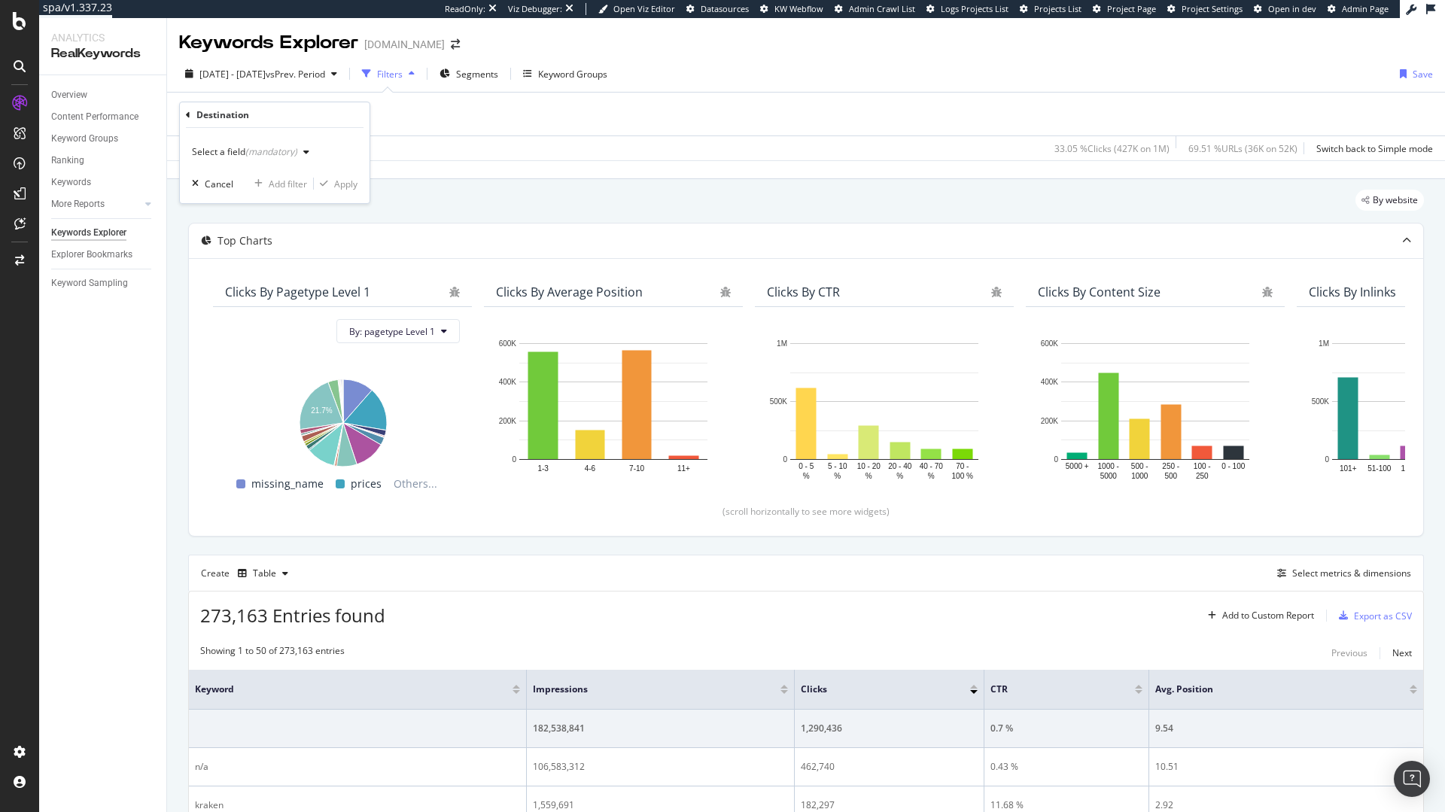
click at [266, 155] on div "(mandatory)" at bounding box center [271, 151] width 52 height 13
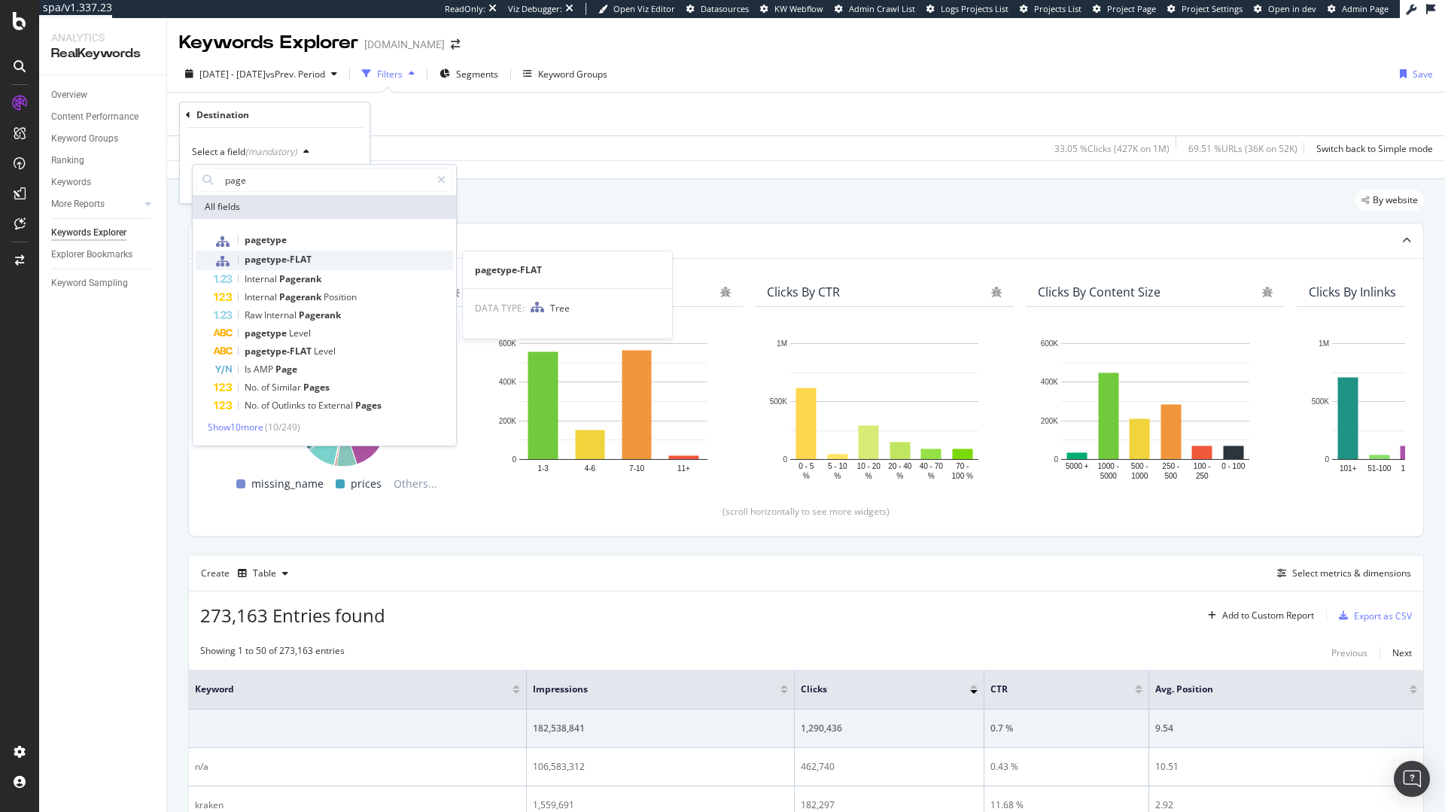
type input "page"
click at [335, 260] on div "pagetype-FLAT" at bounding box center [333, 261] width 239 height 20
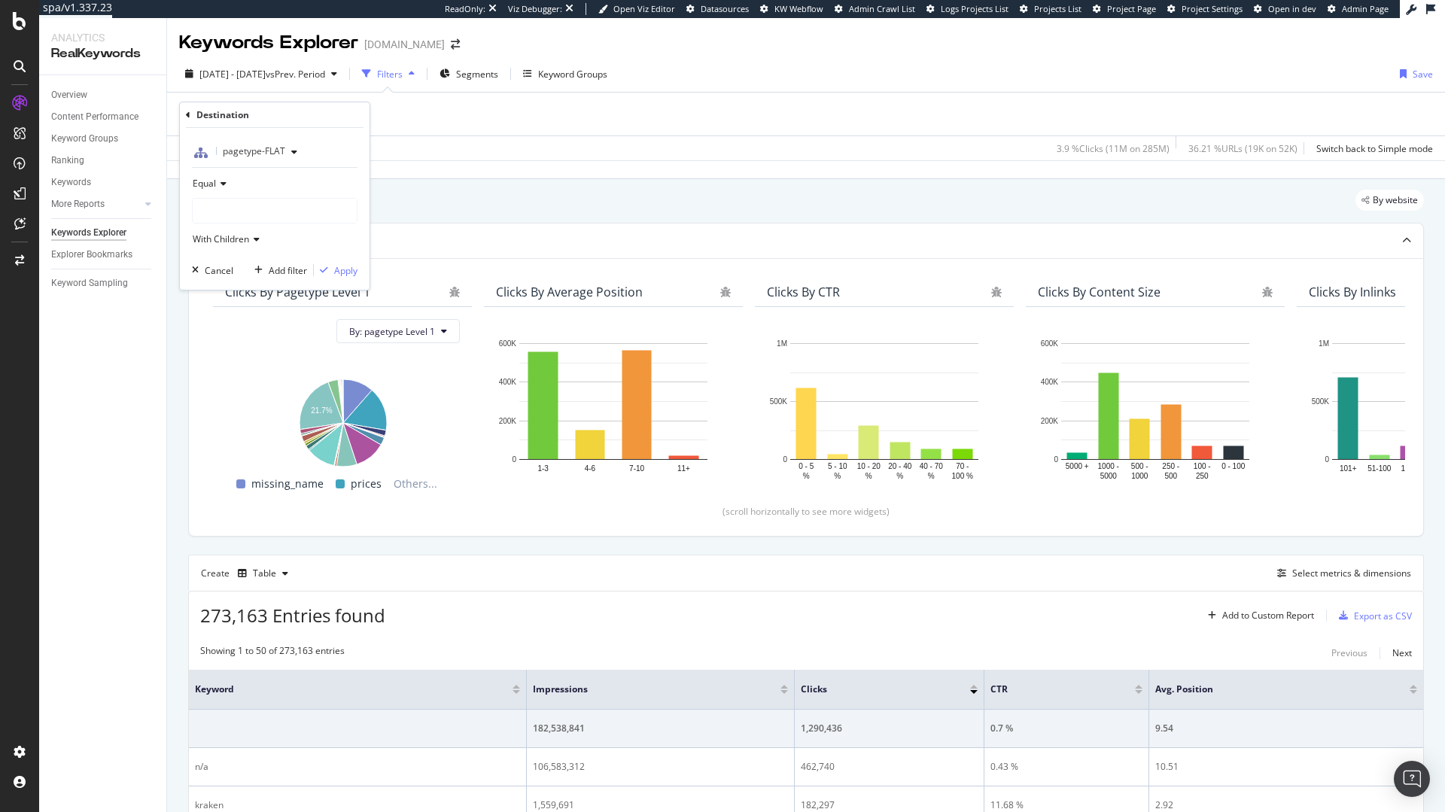
click at [284, 210] on div at bounding box center [275, 211] width 164 height 24
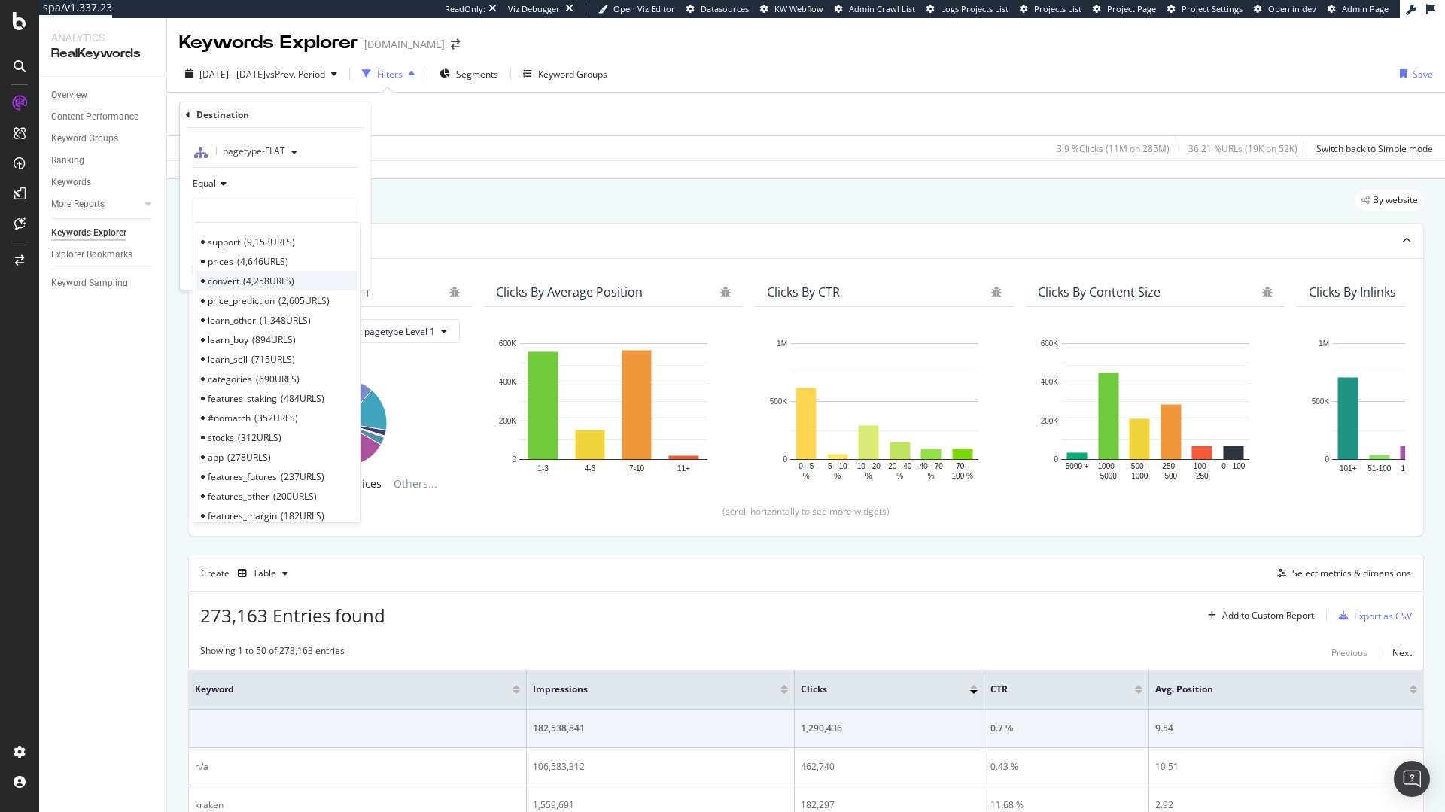
click at [227, 275] on span "convert" at bounding box center [224, 281] width 32 height 13
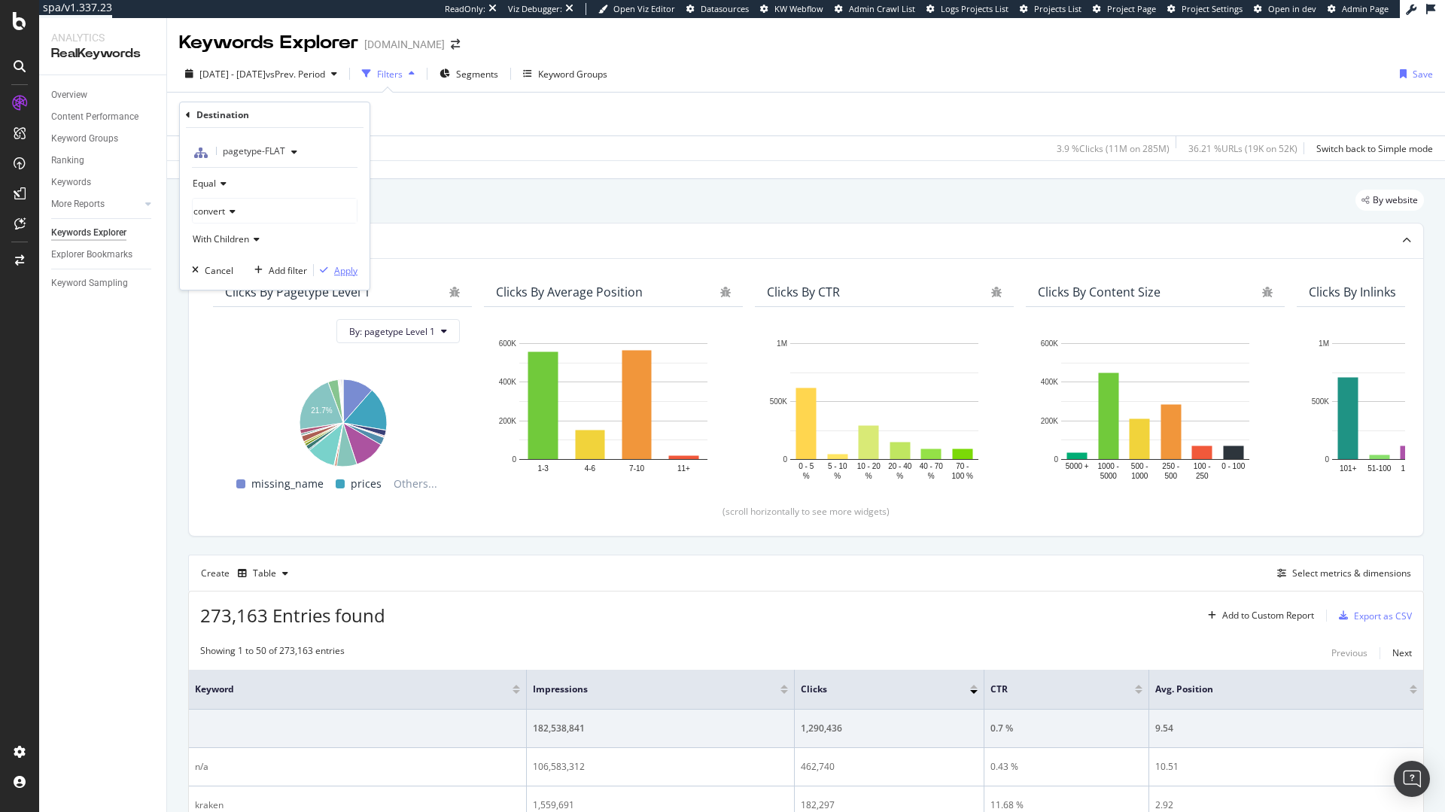
click at [337, 272] on div "Apply" at bounding box center [345, 270] width 23 height 13
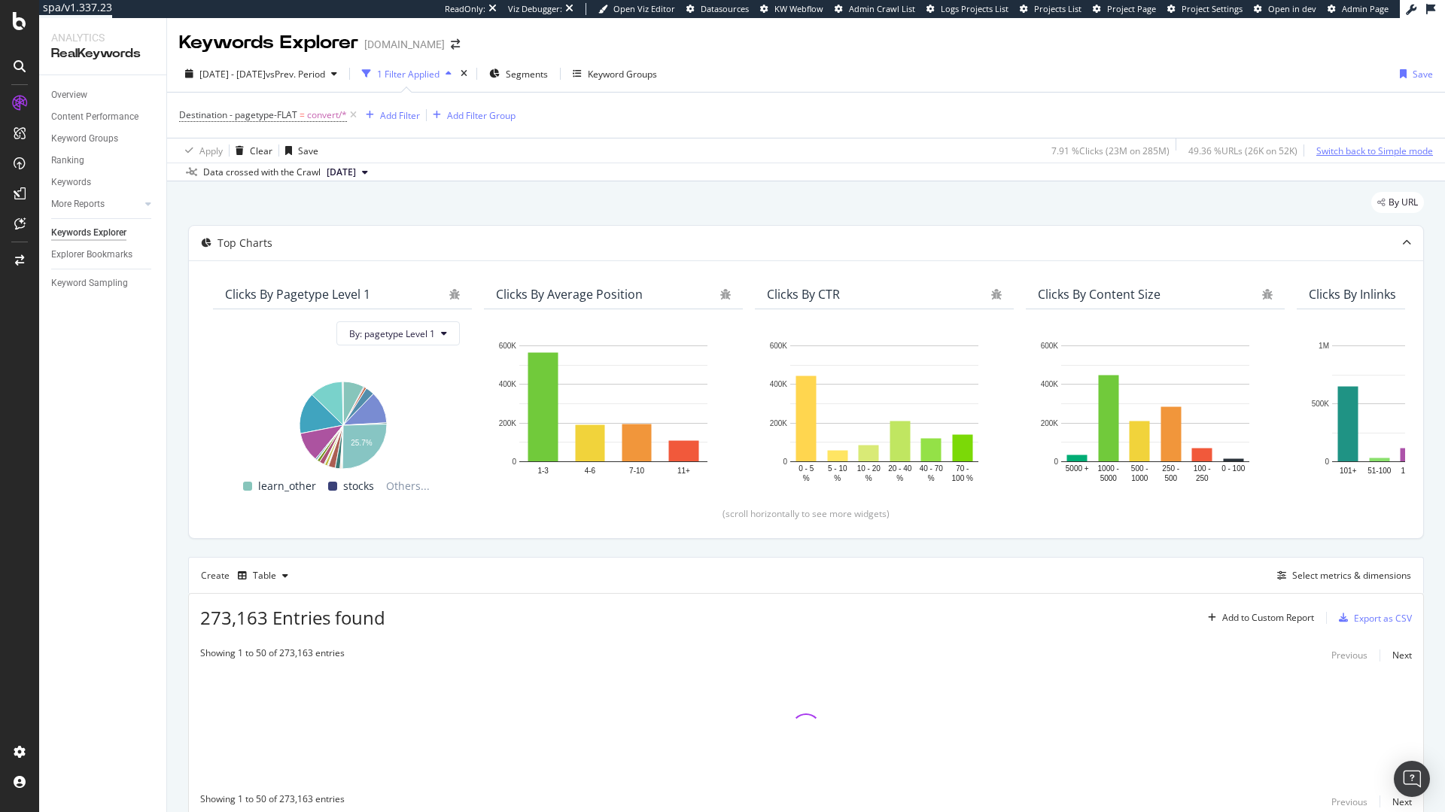
click at [1387, 152] on div "Switch back to Simple mode" at bounding box center [1374, 150] width 117 height 13
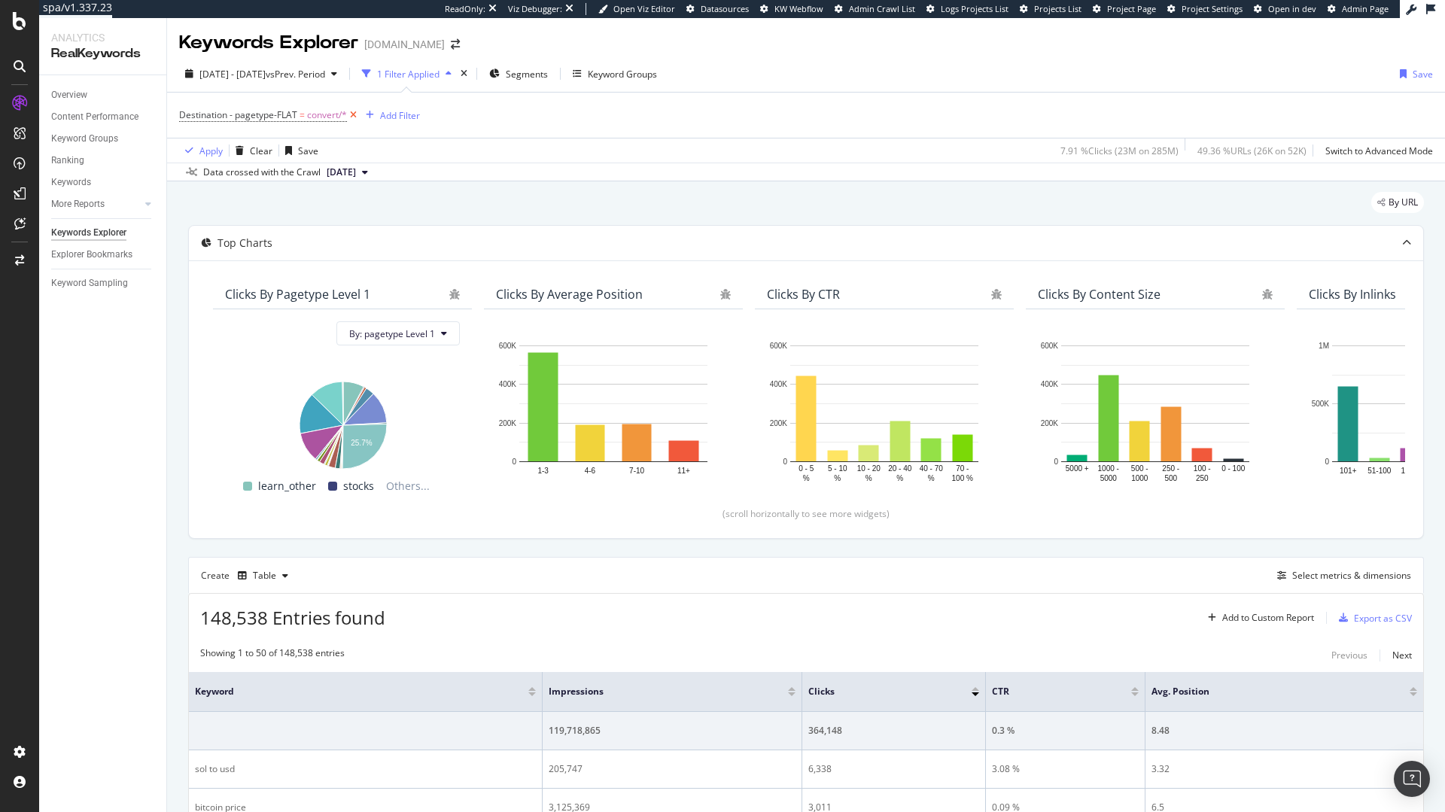
click at [355, 114] on icon at bounding box center [353, 115] width 13 height 15
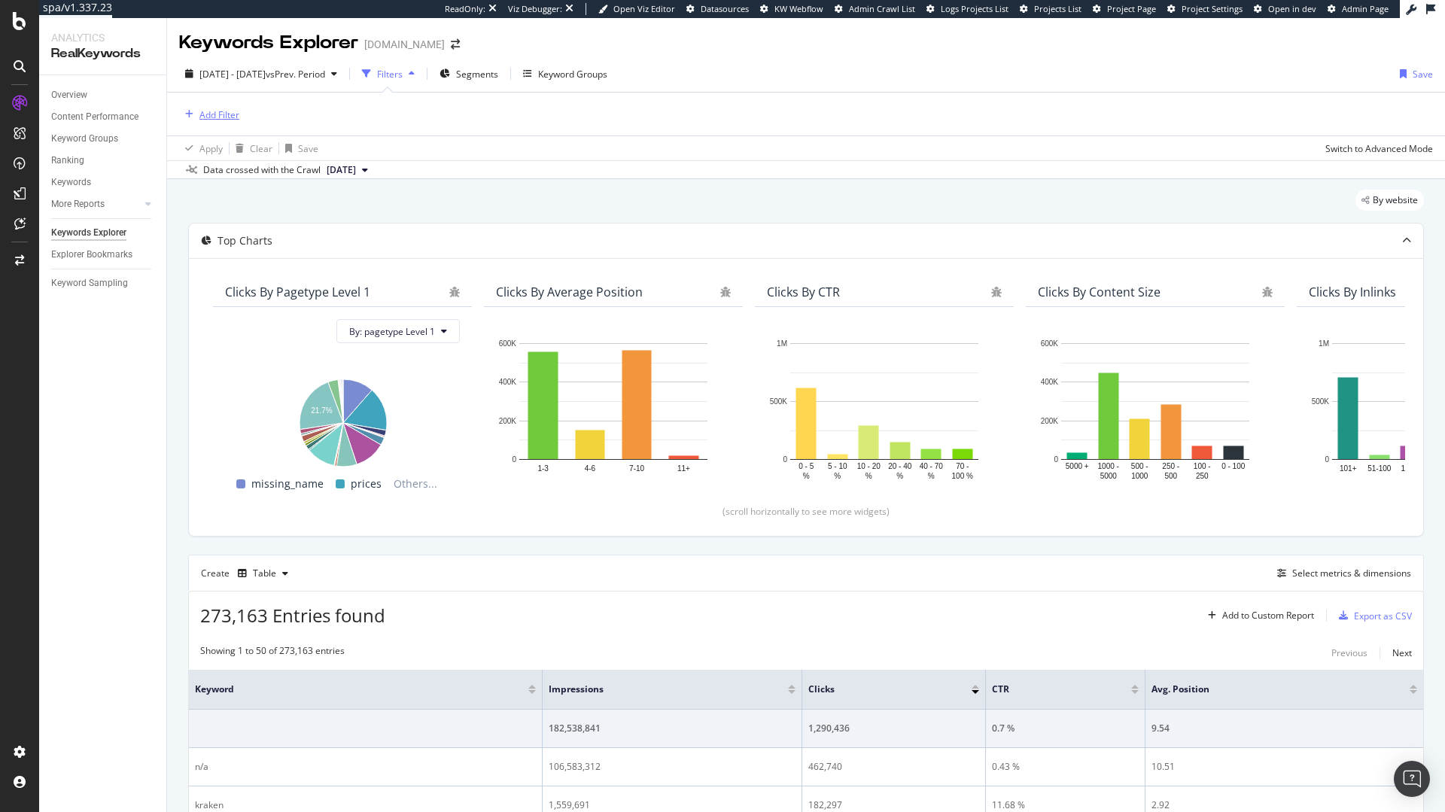
click at [216, 118] on div "Add Filter" at bounding box center [219, 114] width 40 height 13
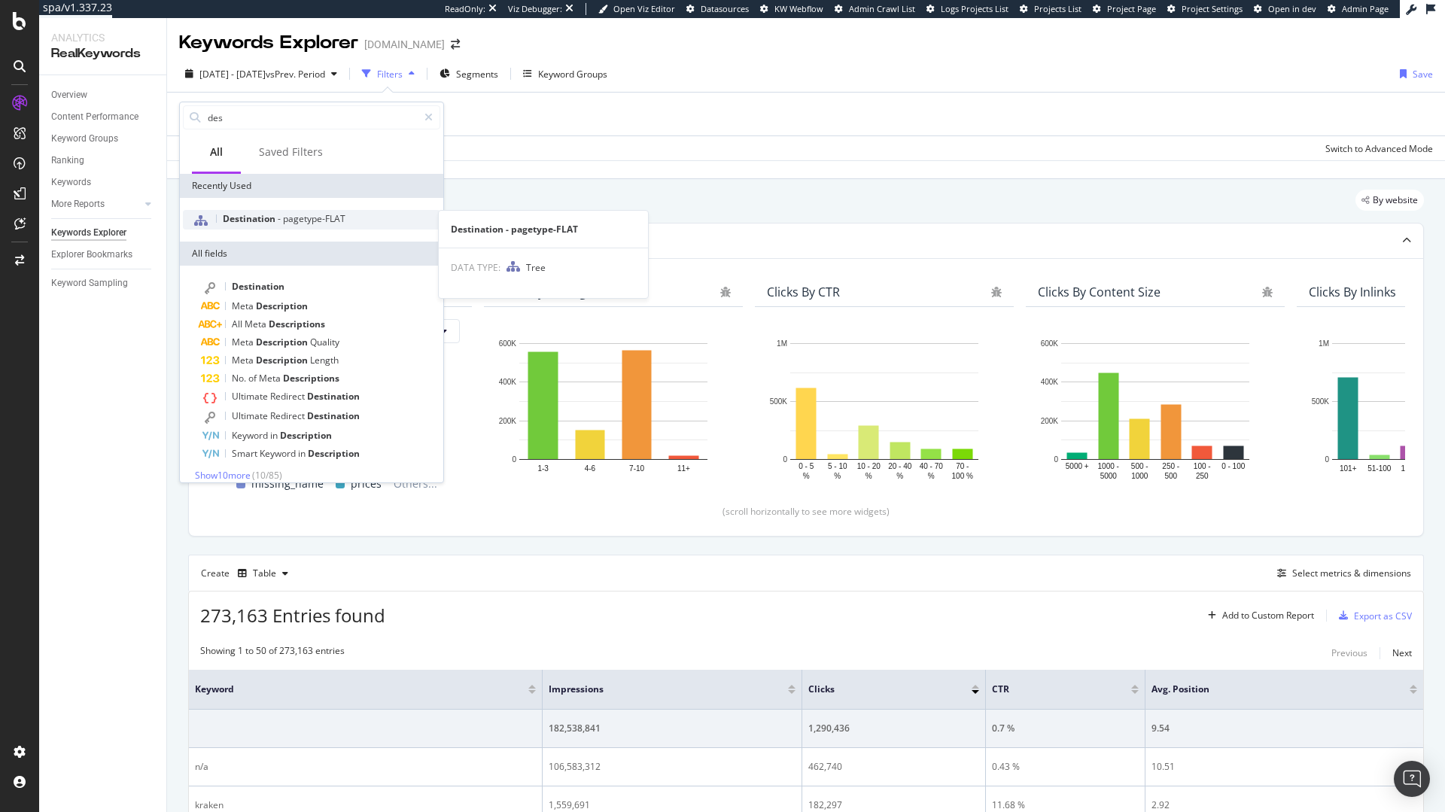
click at [274, 222] on span "Destination" at bounding box center [250, 218] width 55 height 13
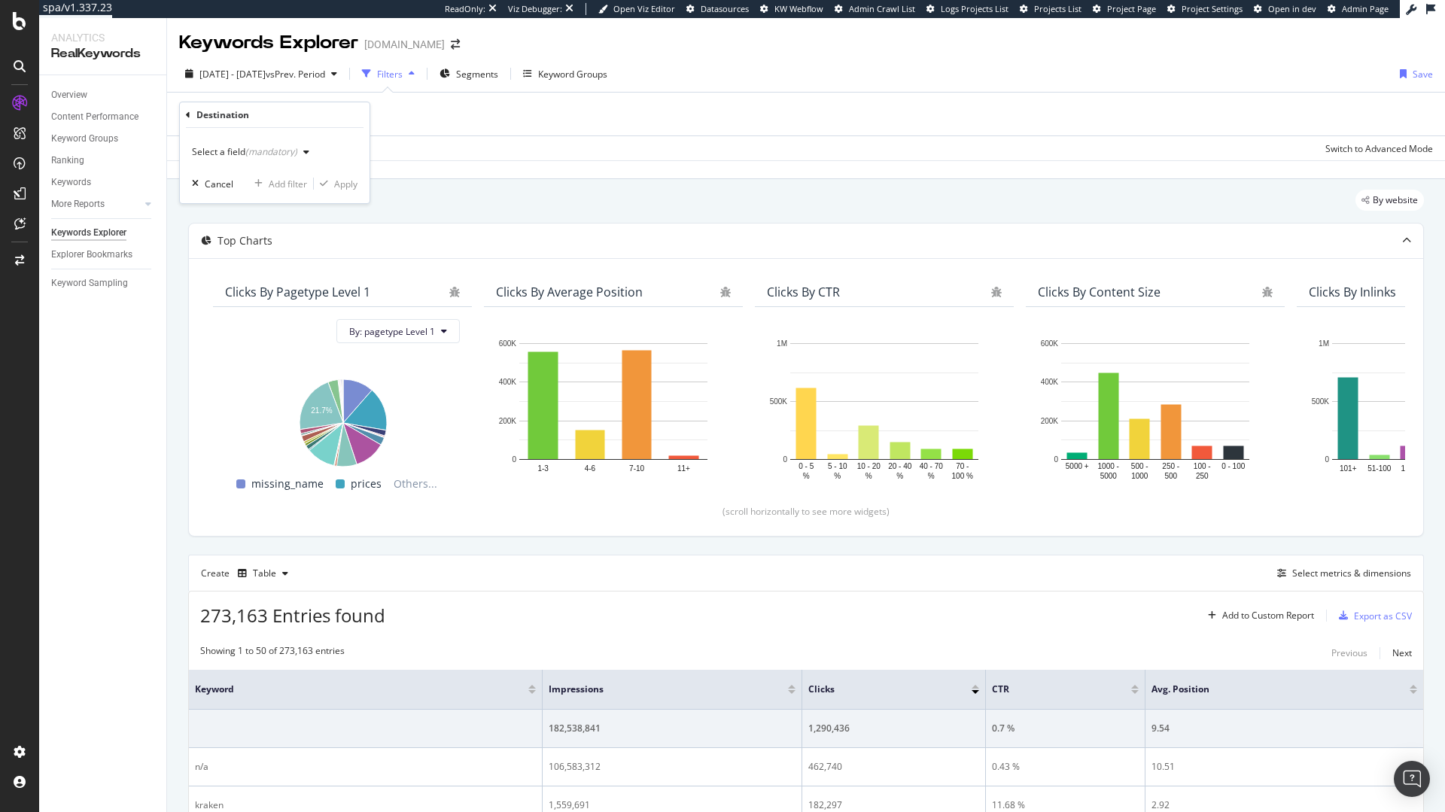
click at [224, 155] on div "Select a field (mandatory)" at bounding box center [244, 151] width 105 height 9
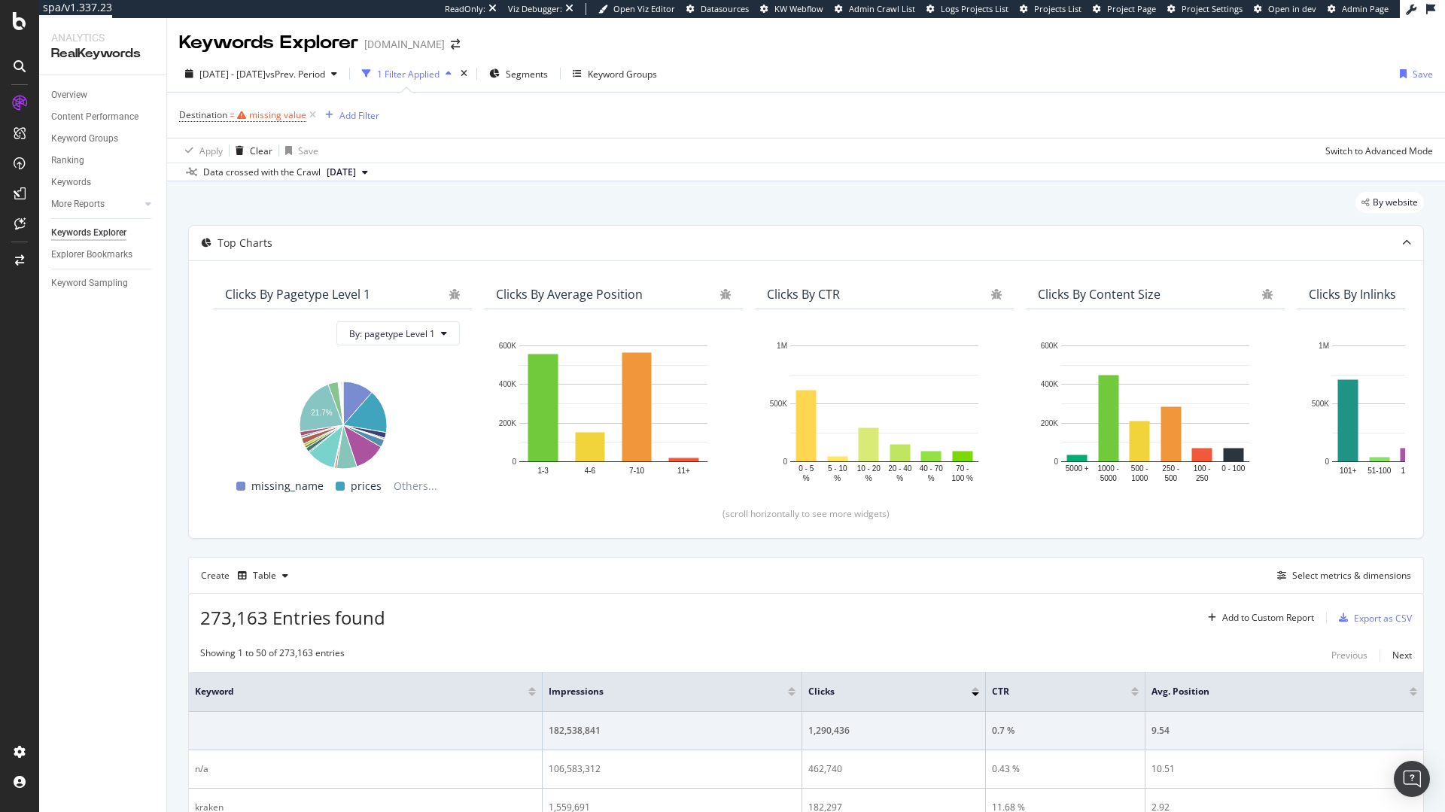
click at [725, 84] on div "2025 Aug. 11th - Sep. 7th vs Prev. Period 1 Filter Applied Segments Keyword Gro…" at bounding box center [806, 77] width 1278 height 30
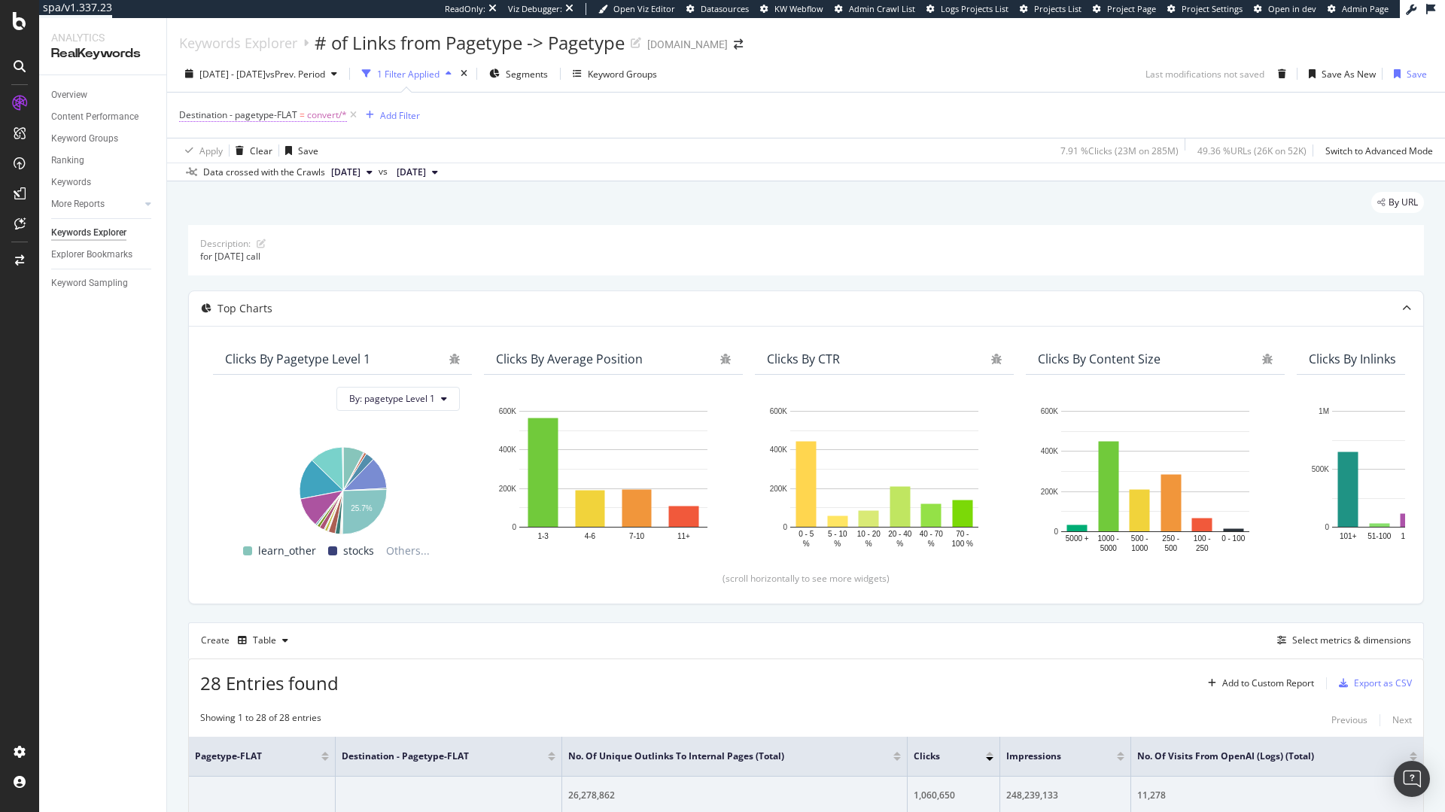
click at [262, 117] on span "Destination - pagetype-FLAT" at bounding box center [238, 114] width 118 height 13
click at [222, 152] on span "On Current Crawl" at bounding box center [229, 150] width 73 height 13
click at [223, 152] on span "On Current Crawl" at bounding box center [229, 150] width 73 height 13
click at [187, 115] on icon at bounding box center [188, 113] width 5 height 9
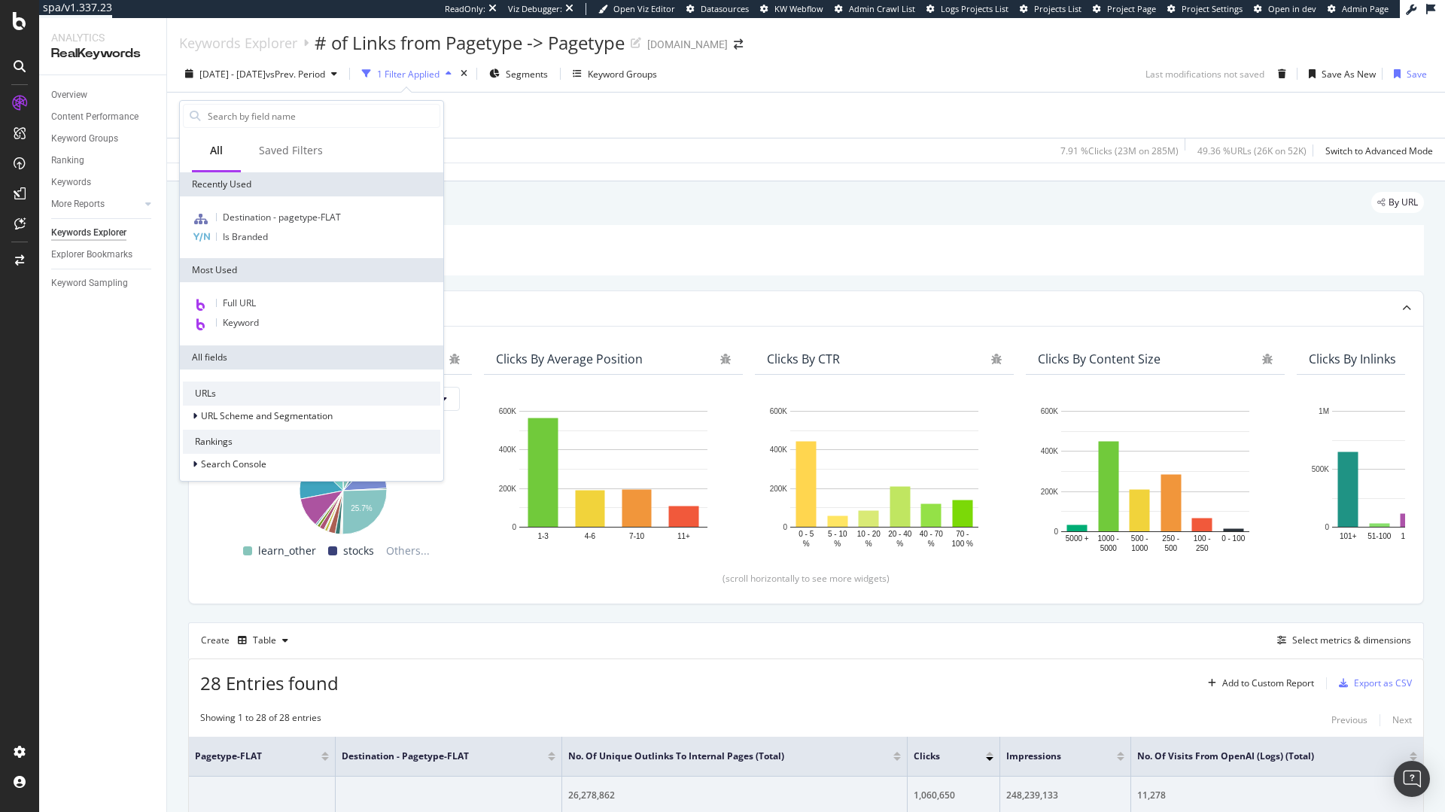
click at [662, 146] on div "Apply Clear Save 7.91 % Clicks ( 23M on 285M ) 49.36 % URLs ( 26K on 52K ) Swit…" at bounding box center [806, 150] width 1278 height 25
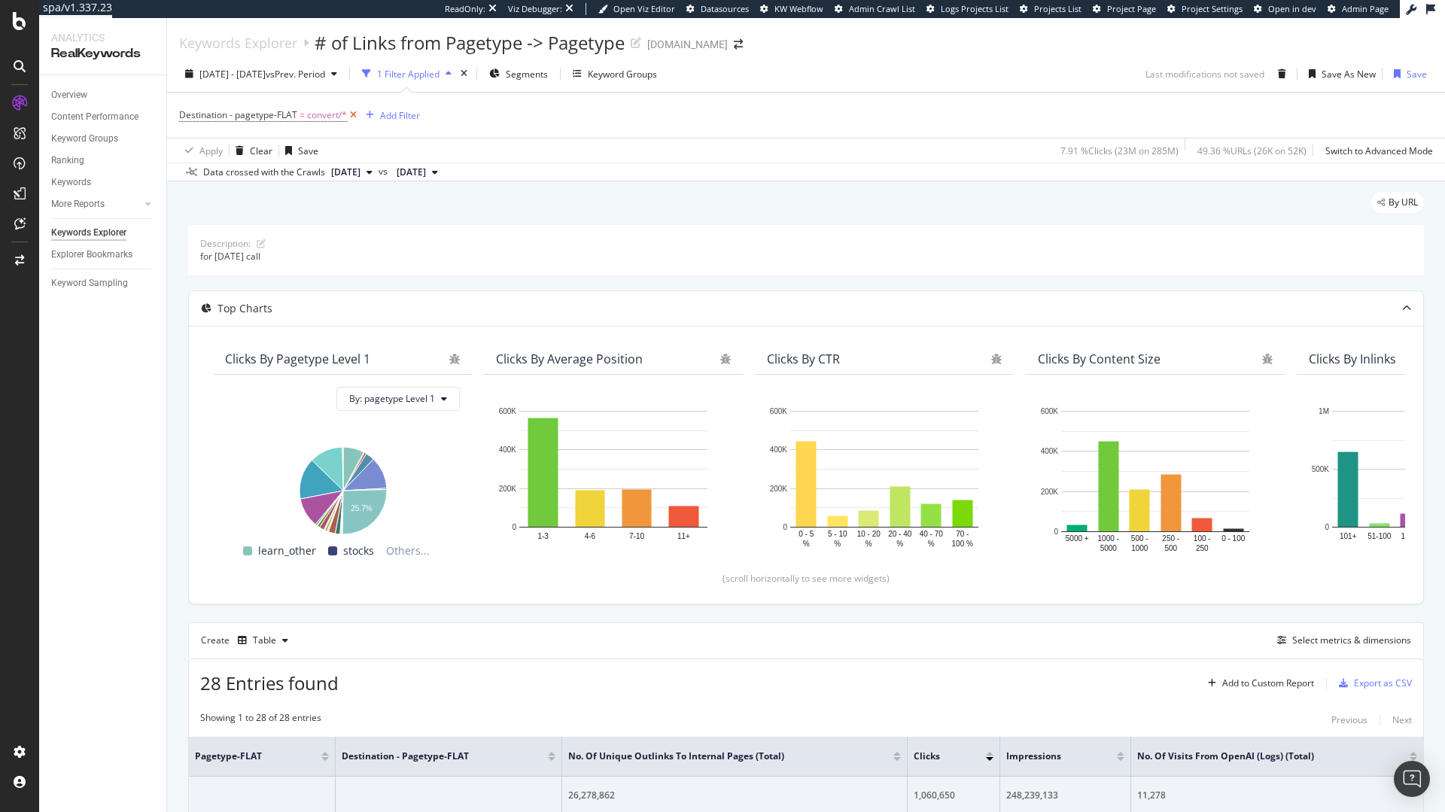
click at [354, 115] on icon at bounding box center [353, 115] width 13 height 15
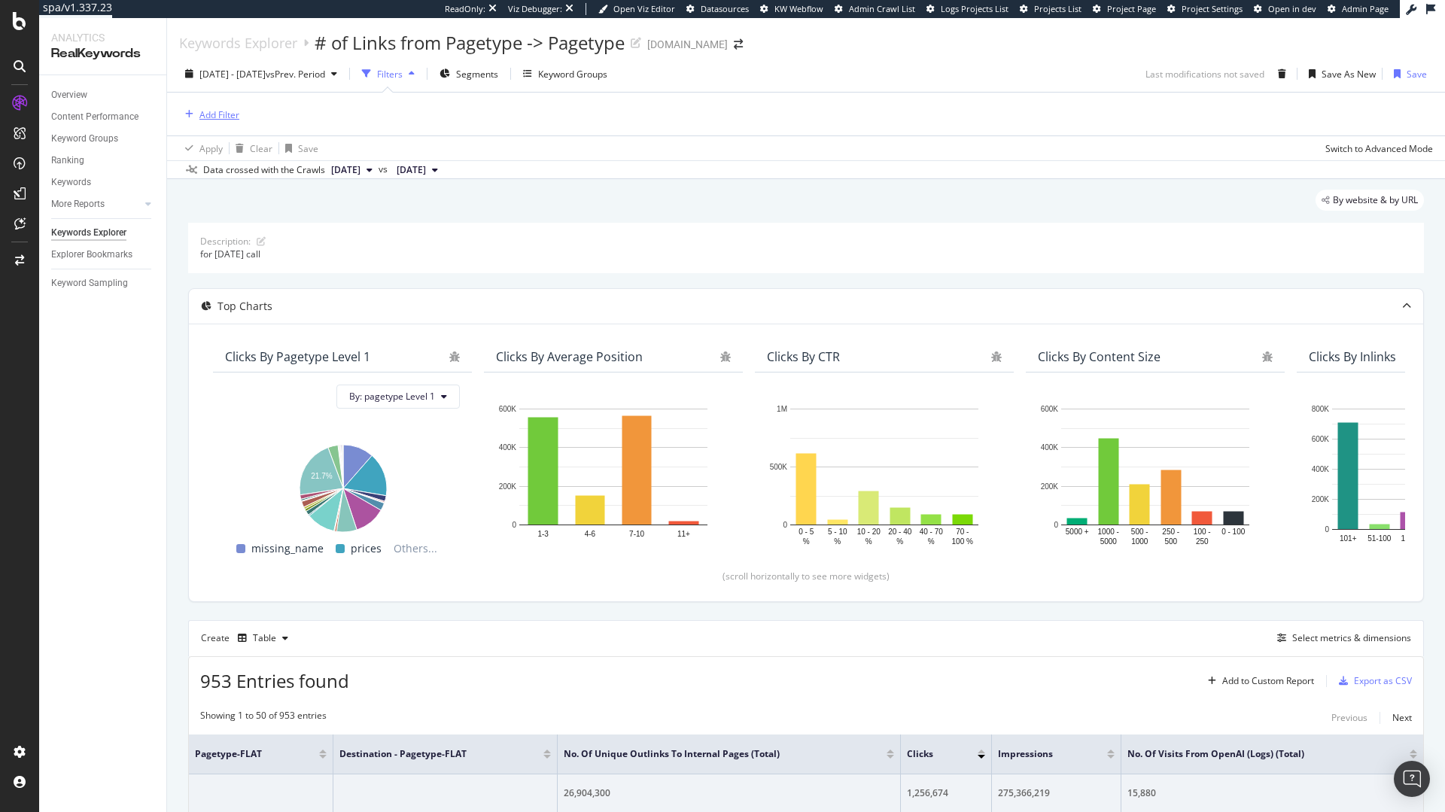
click at [216, 114] on div "Add Filter" at bounding box center [219, 114] width 40 height 13
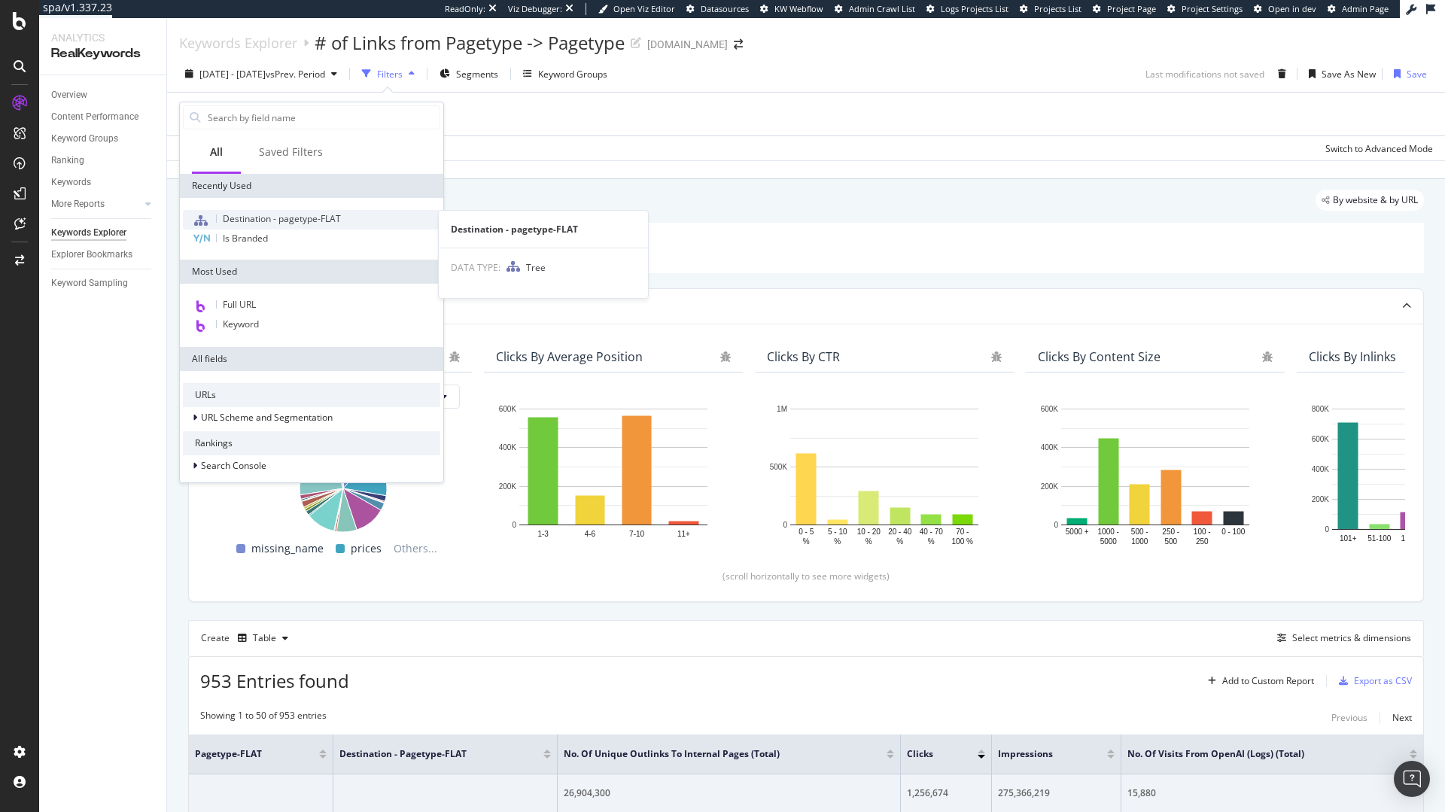
click at [275, 214] on span "Destination - pagetype-FLAT" at bounding box center [282, 218] width 118 height 13
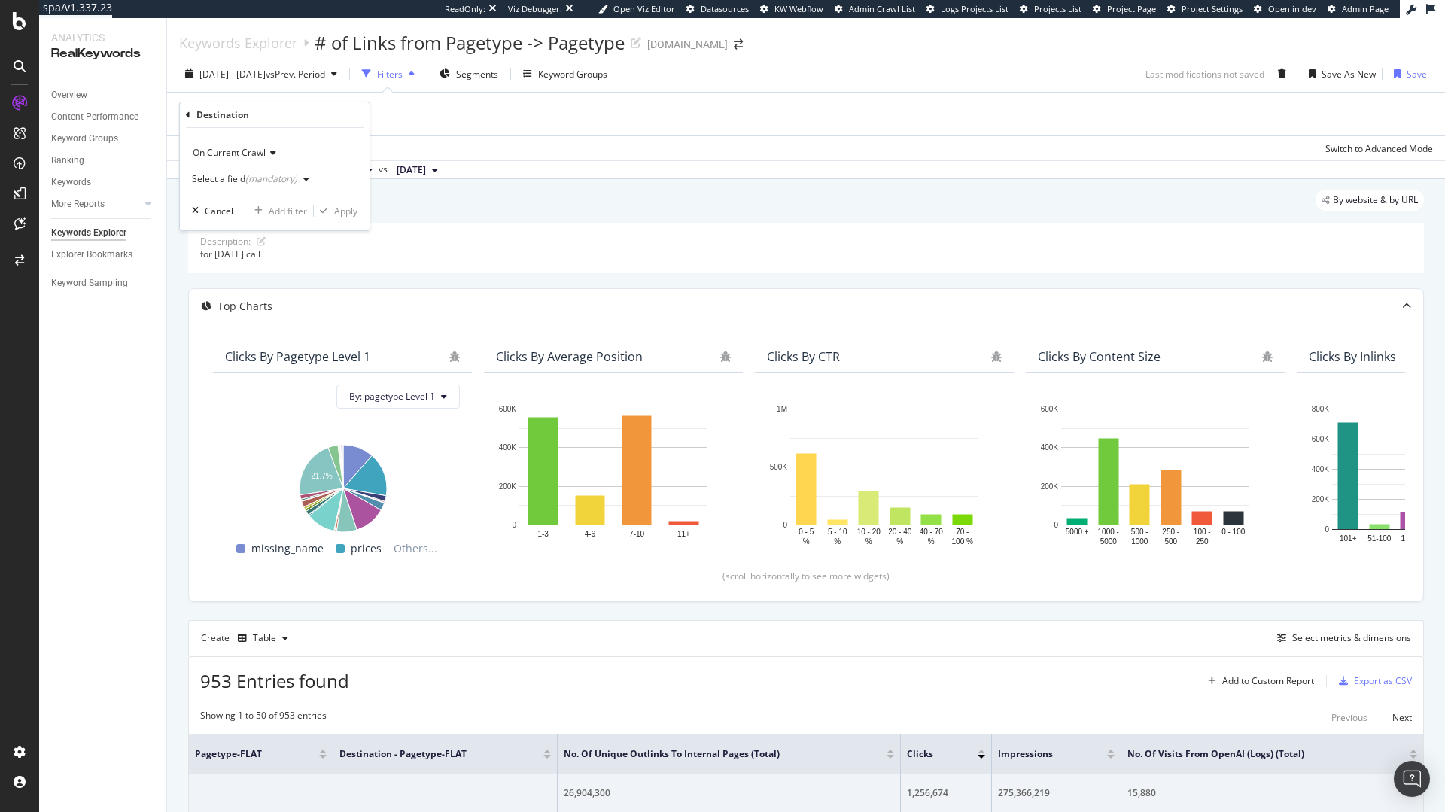
click at [260, 184] on div "Select a field (mandatory)" at bounding box center [253, 179] width 123 height 23
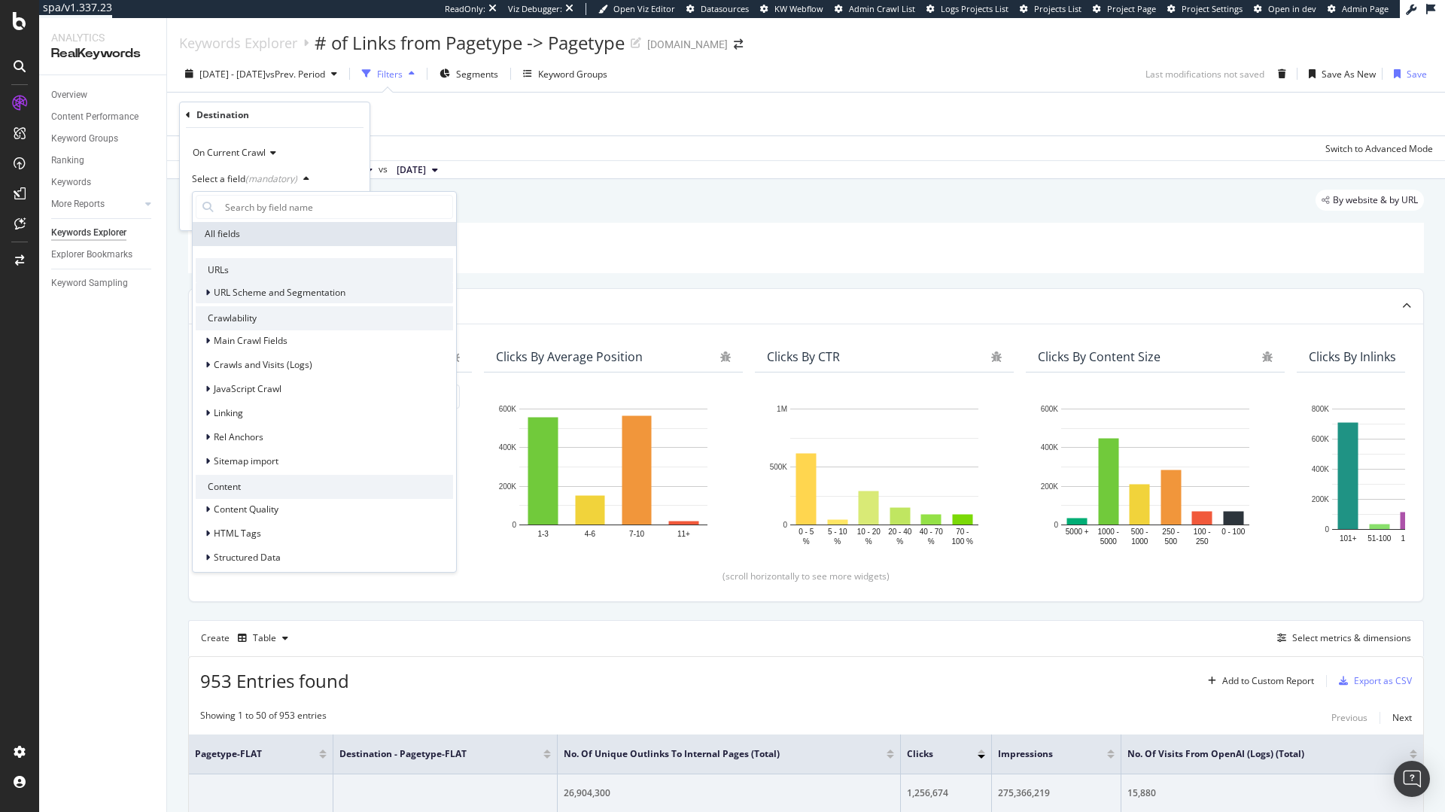
click at [228, 295] on span "URL Scheme and Segmentation" at bounding box center [280, 292] width 132 height 13
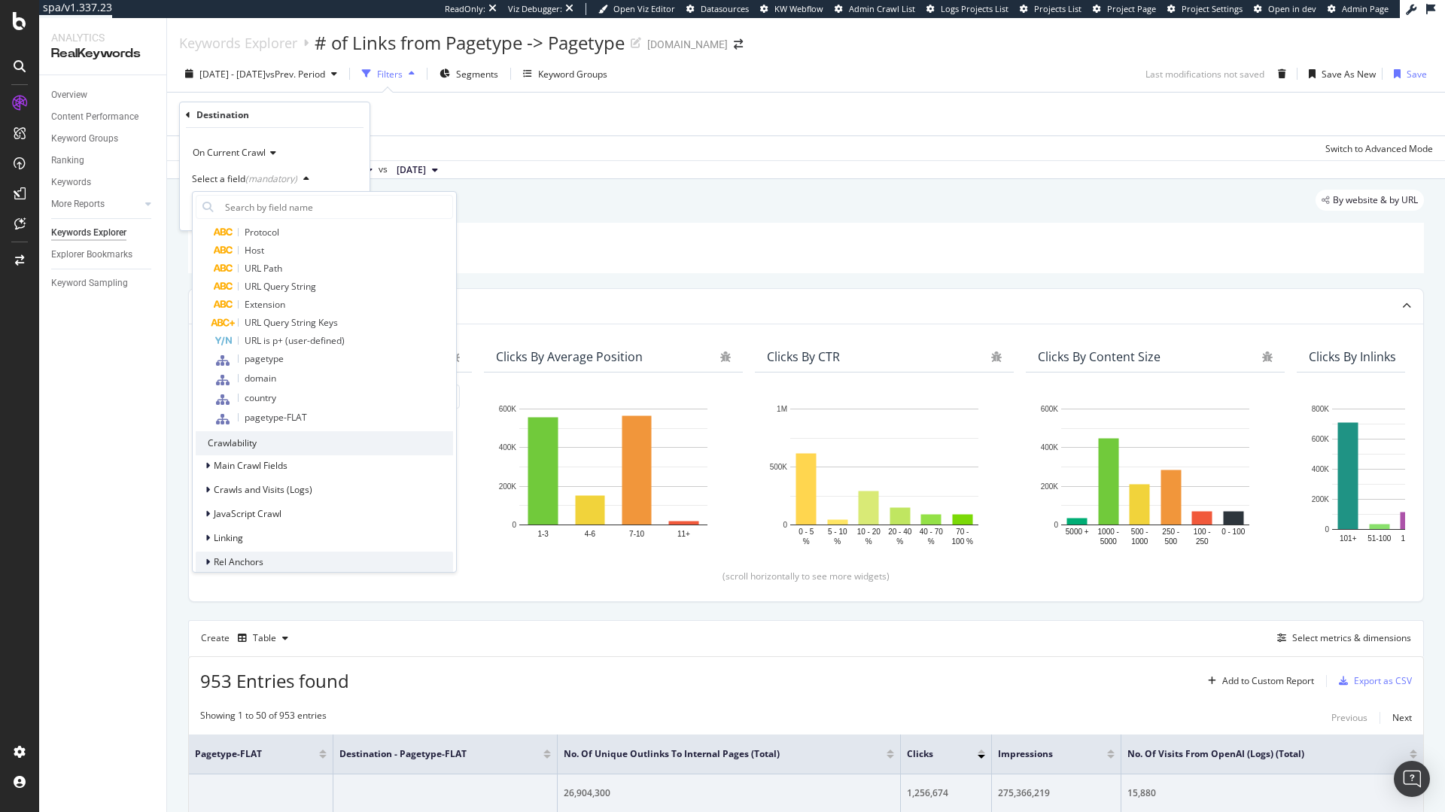
scroll to position [199, 0]
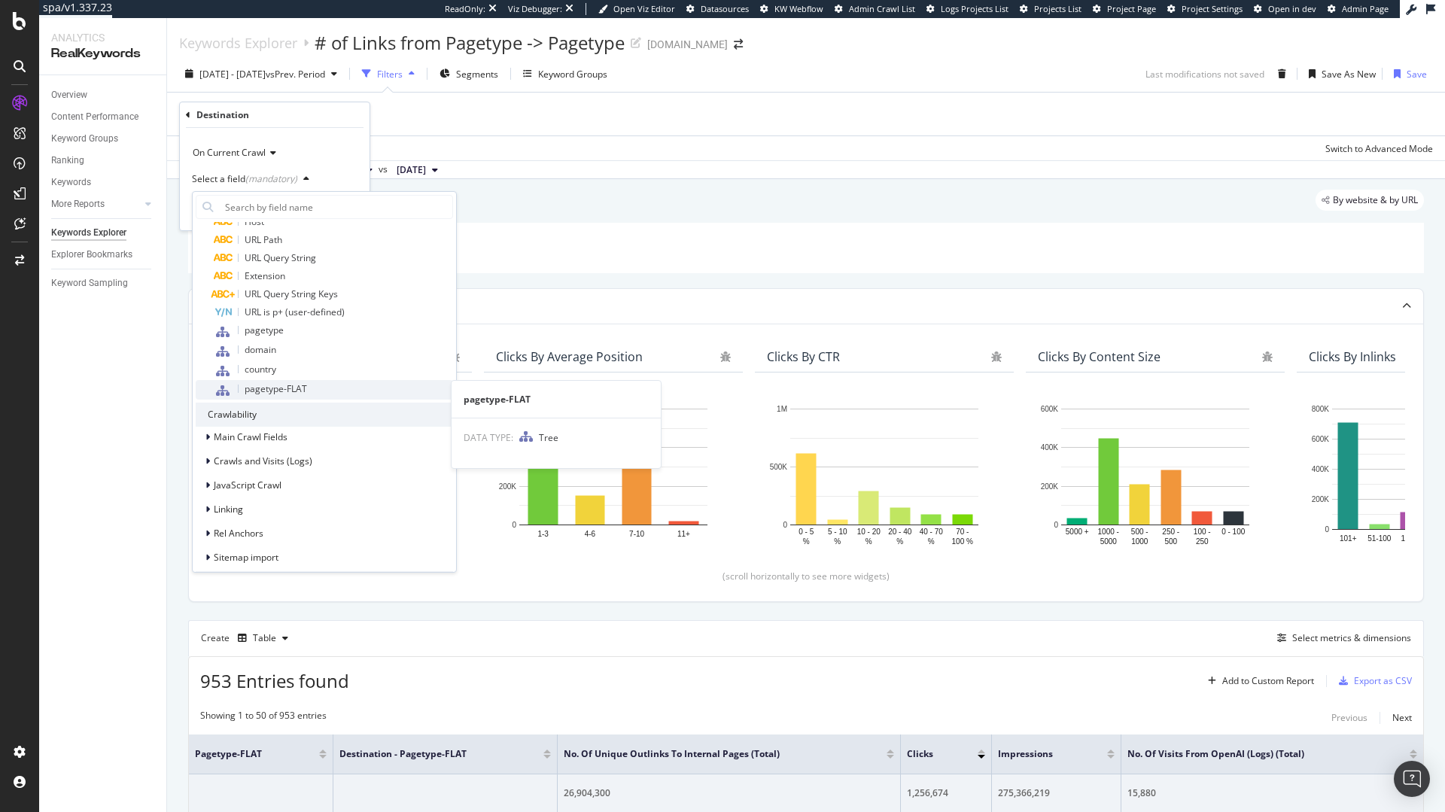
click at [287, 386] on span "pagetype-FLAT" at bounding box center [276, 388] width 62 height 13
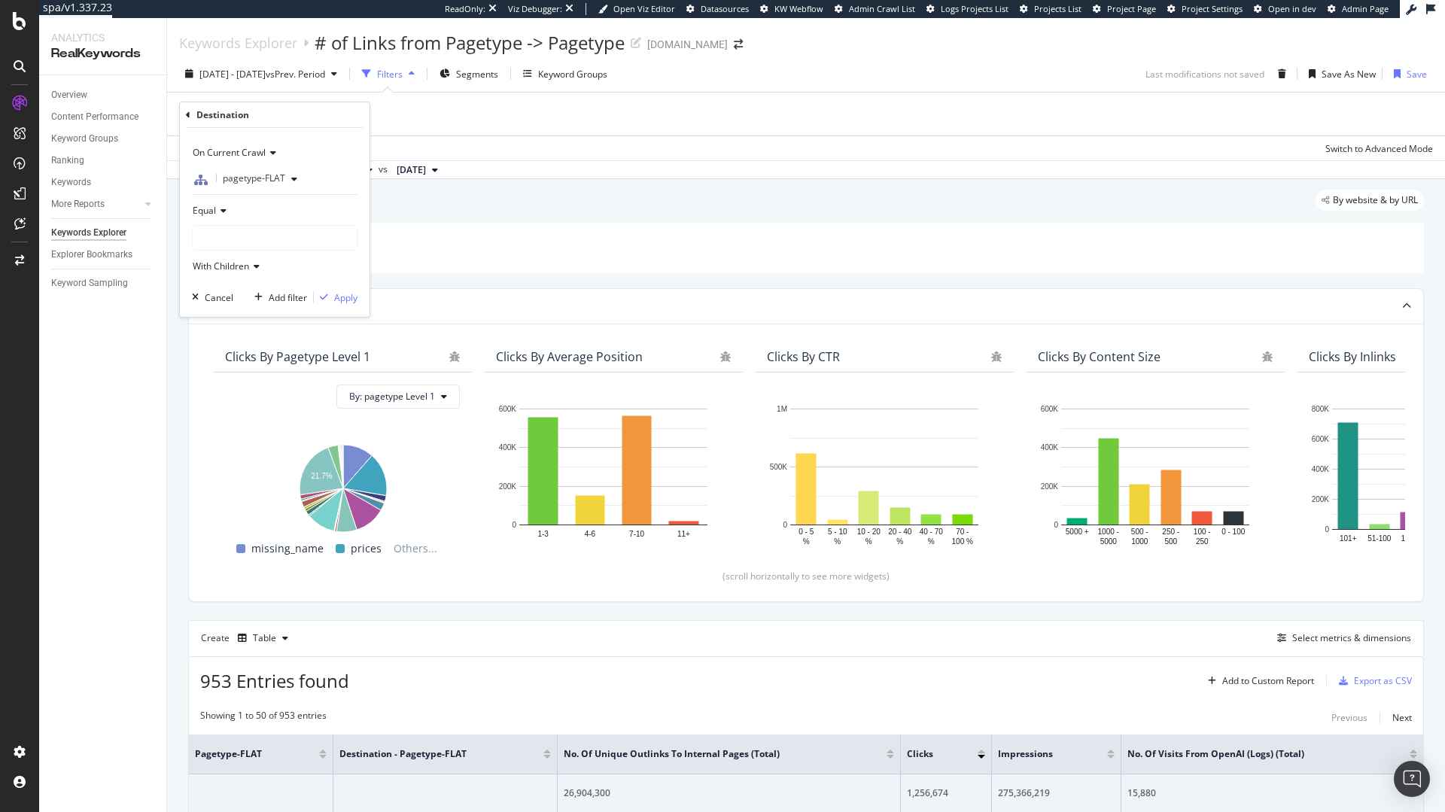
click at [250, 168] on div "pagetype-FLAT" at bounding box center [247, 179] width 111 height 23
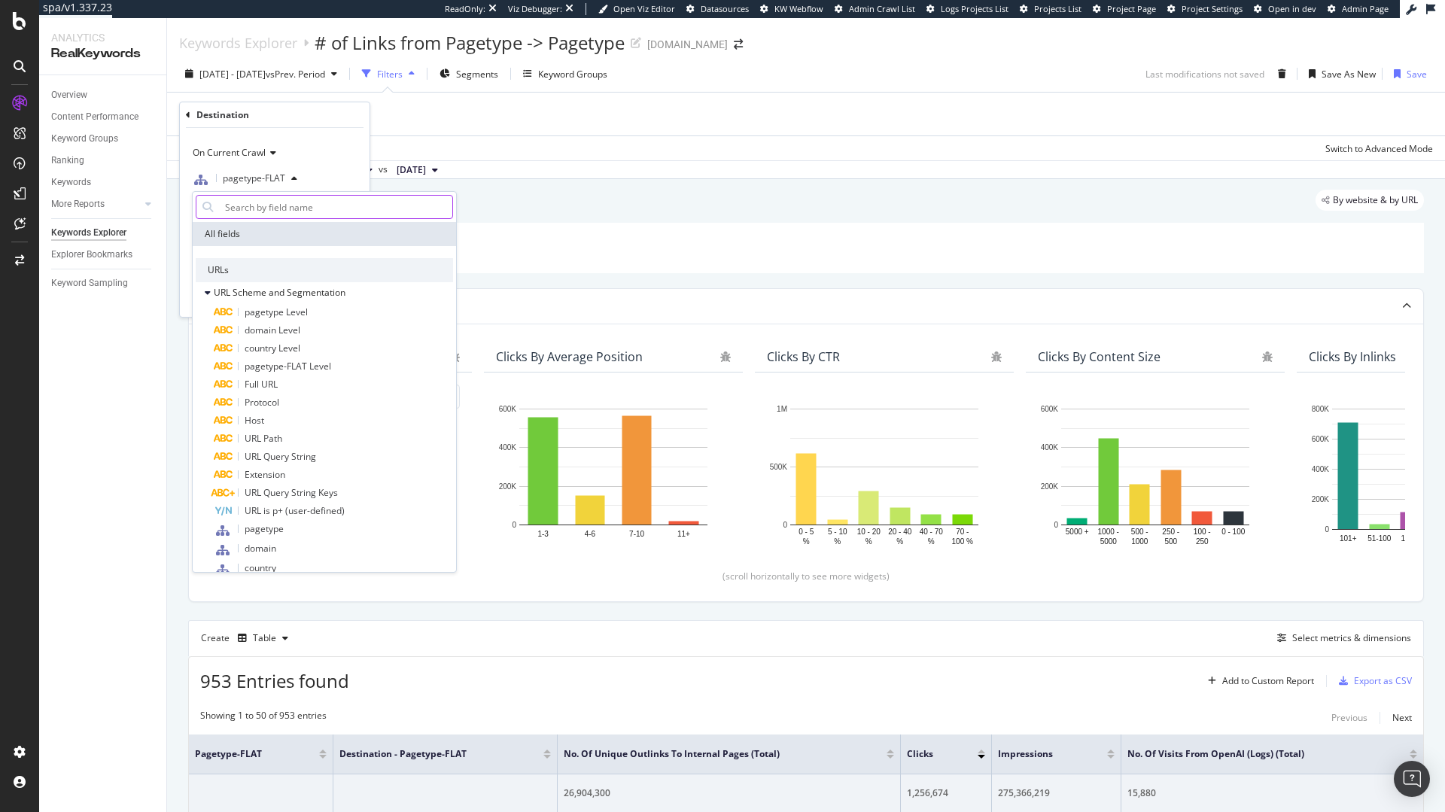
type input "s"
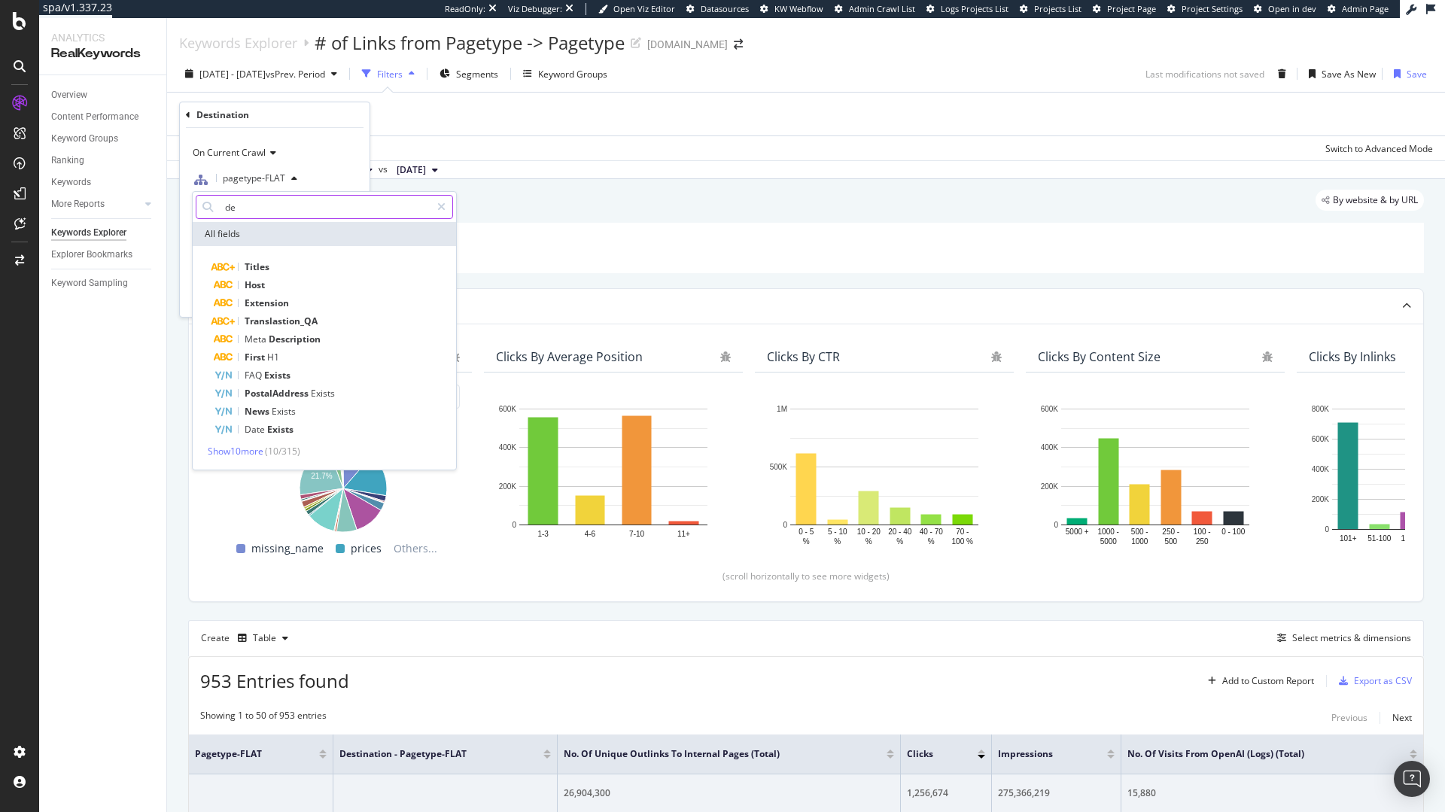
type input "des"
click at [311, 157] on div "On Current Crawl" at bounding box center [275, 152] width 166 height 24
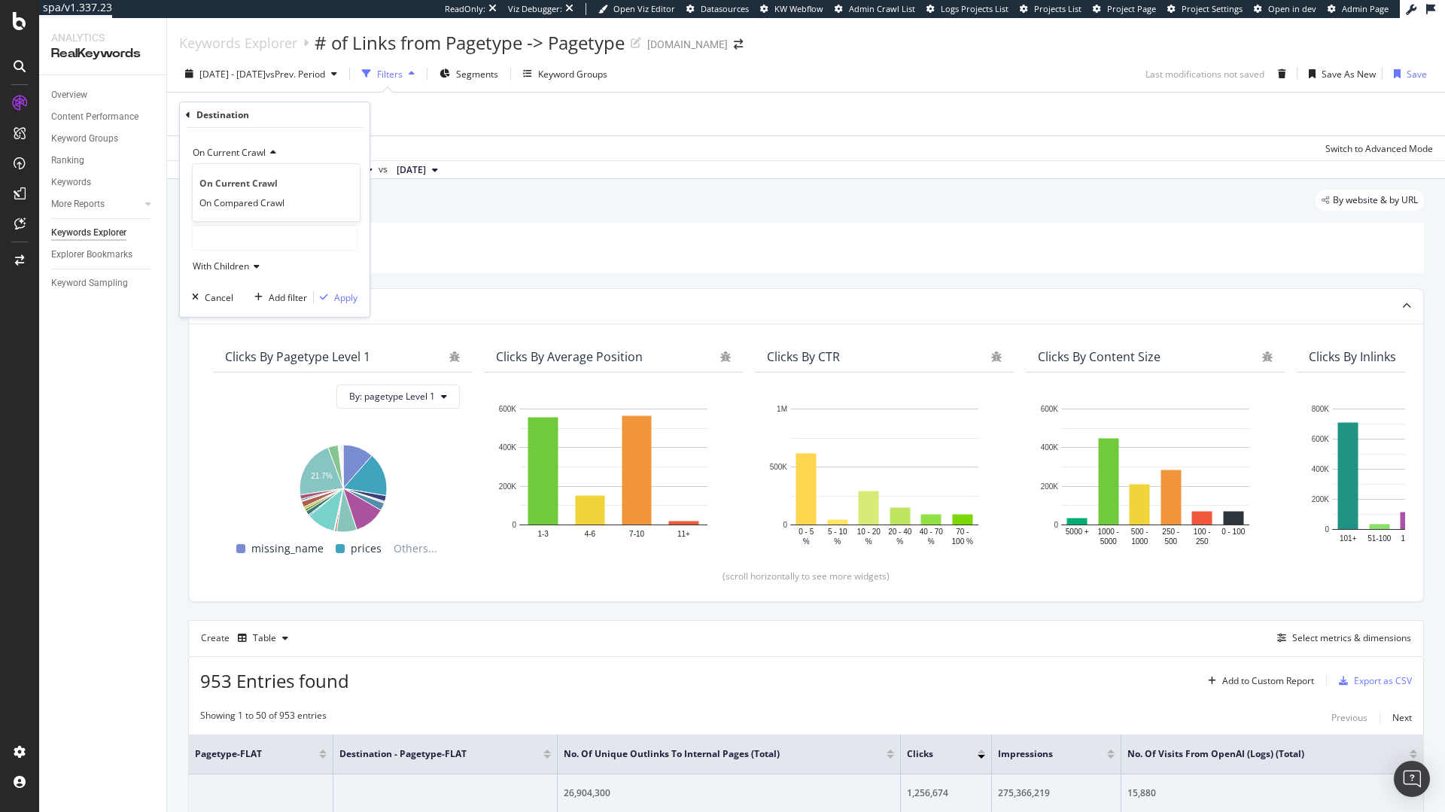
click at [288, 147] on div "On Current Crawl" at bounding box center [275, 152] width 166 height 24
click at [190, 181] on div "On Current Crawl pagetype-FLAT Equal With Children Cancel Add filter Apply" at bounding box center [275, 222] width 190 height 189
click at [201, 175] on icon "button" at bounding box center [201, 180] width 14 height 12
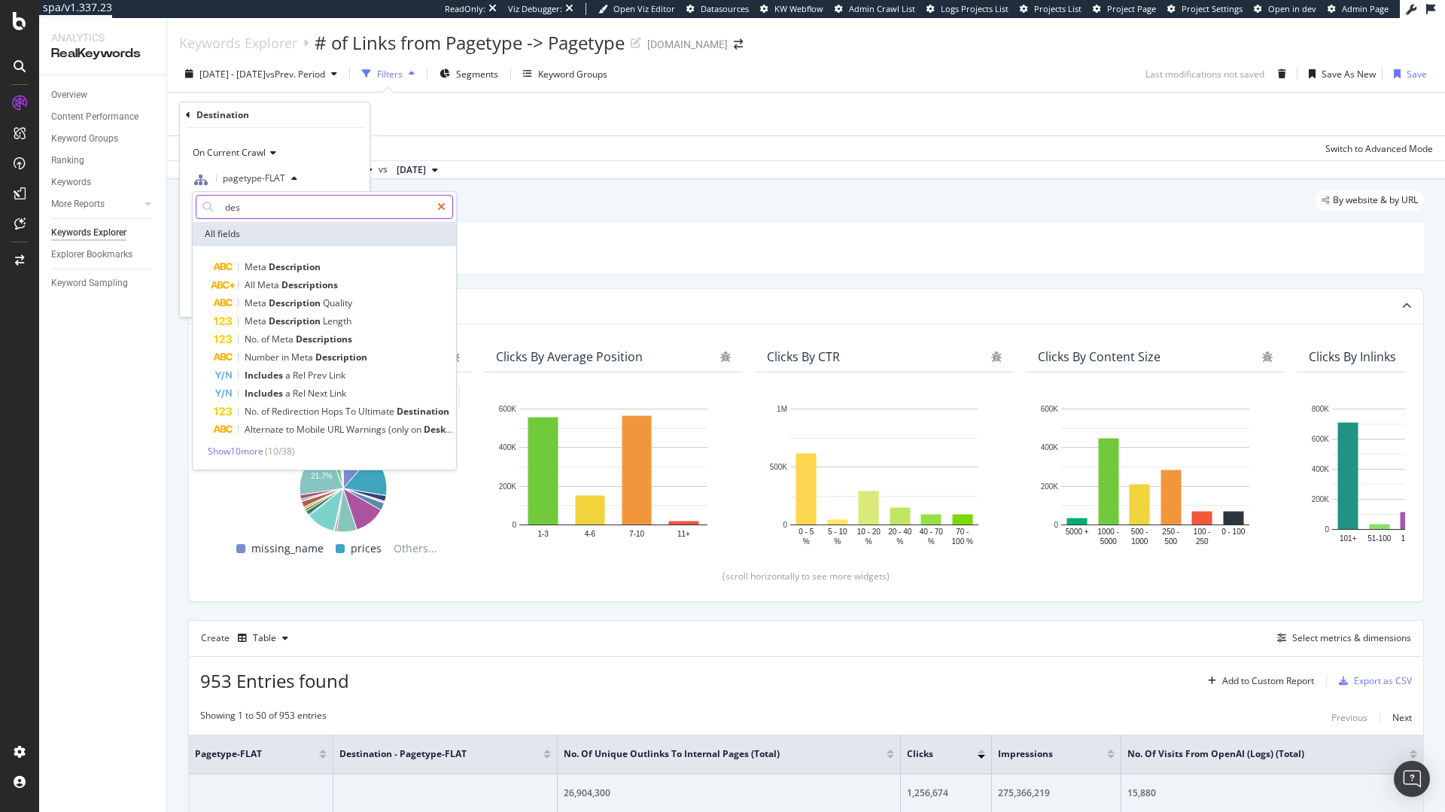
click at [442, 208] on icon at bounding box center [441, 207] width 8 height 11
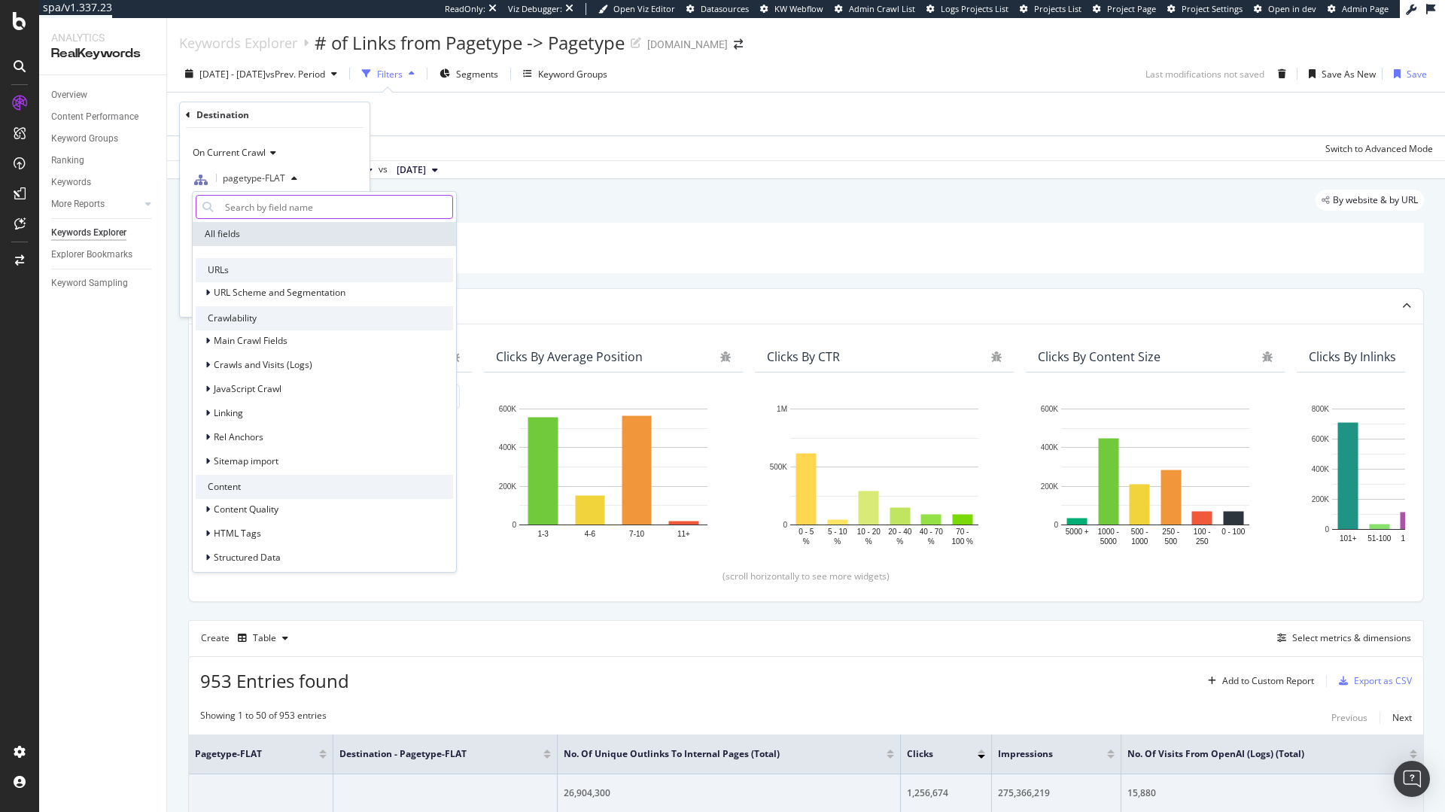
click at [558, 108] on div "Add Filter" at bounding box center [806, 114] width 1254 height 43
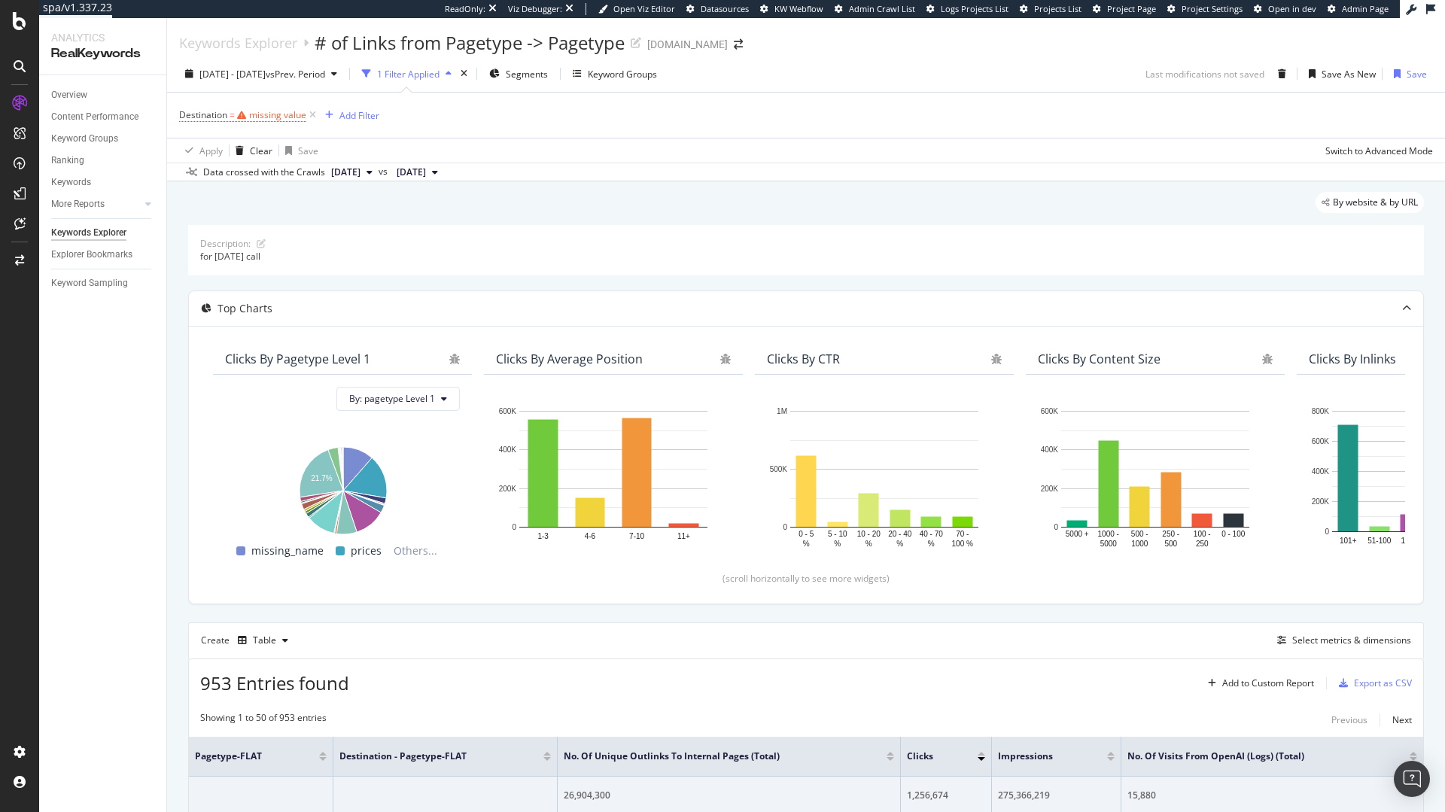
click at [292, 111] on div "missing value" at bounding box center [277, 114] width 57 height 13
click at [230, 172] on div "Select a field (mandatory)" at bounding box center [253, 177] width 123 height 23
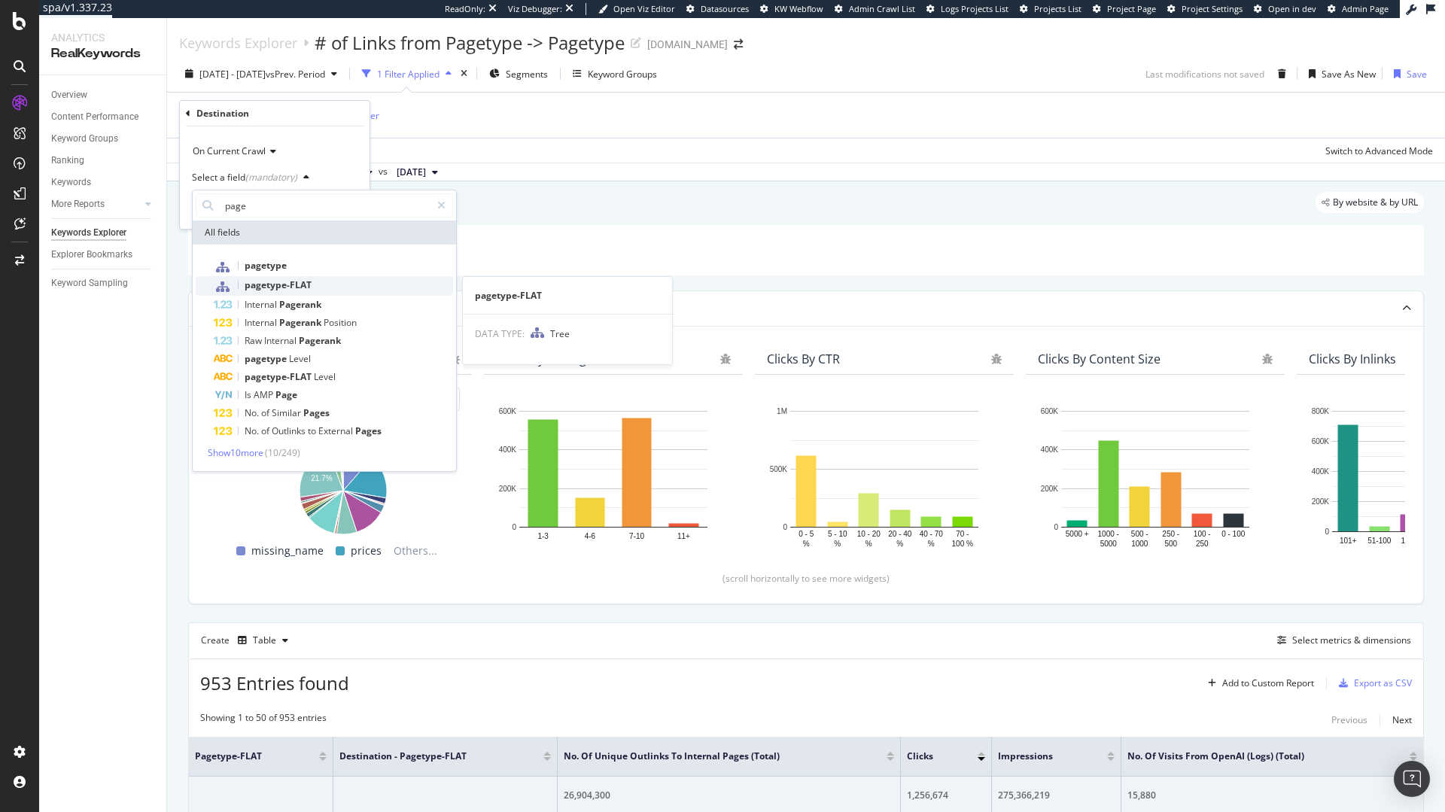
type input "page"
click at [290, 292] on div "pagetype-FLAT" at bounding box center [333, 286] width 239 height 20
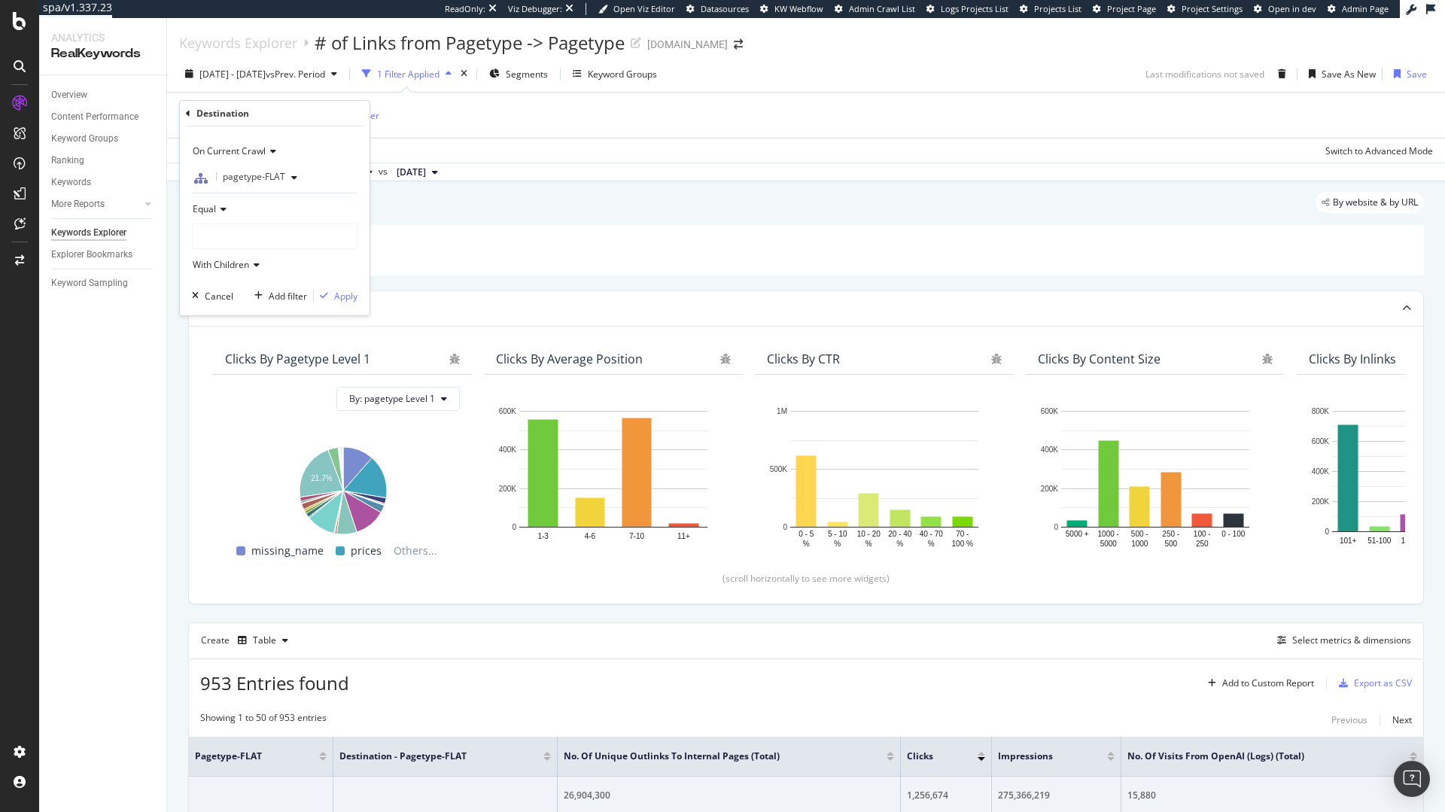
click at [217, 231] on div at bounding box center [275, 236] width 164 height 24
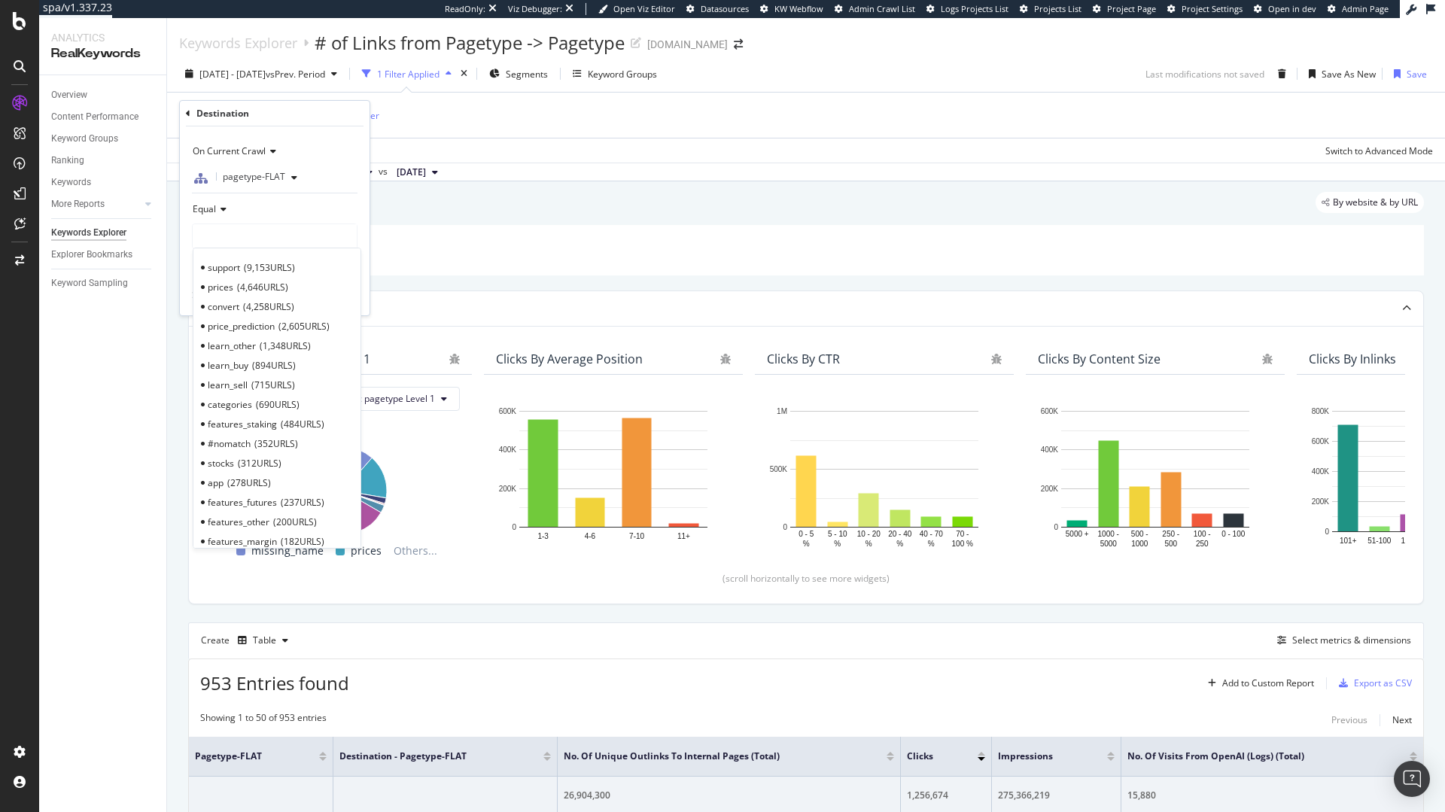
click at [251, 303] on span "4,258 URLS" at bounding box center [268, 306] width 51 height 13
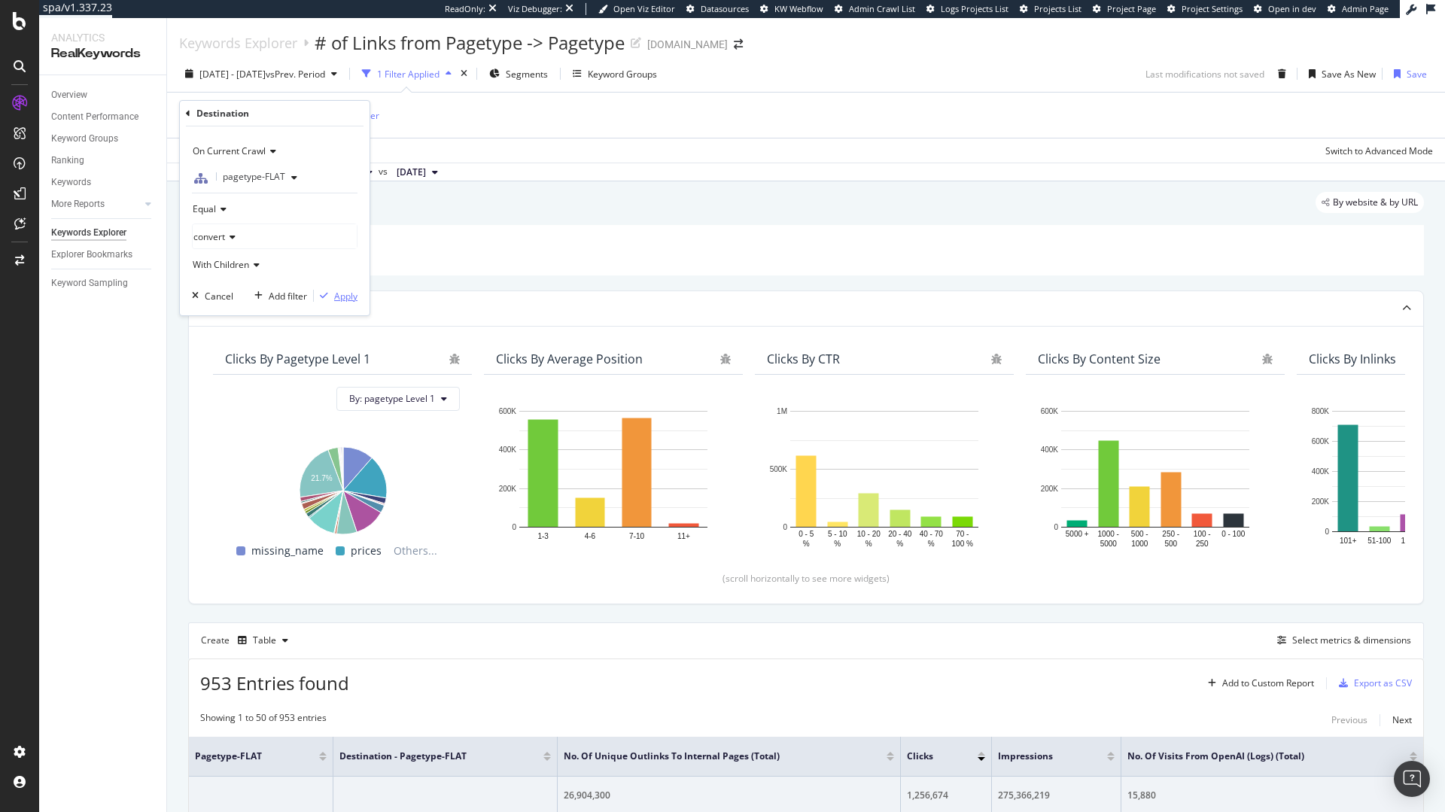
click at [336, 298] on div "Apply" at bounding box center [345, 296] width 23 height 13
